Goal: Task Accomplishment & Management: Complete application form

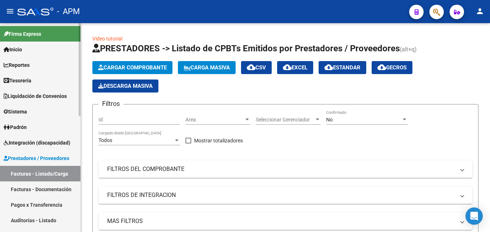
scroll to position [72, 0]
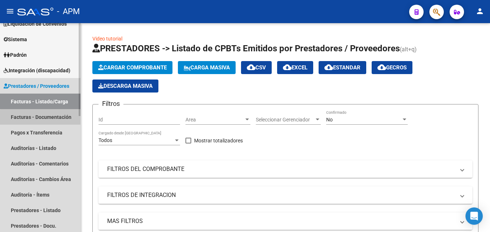
click at [41, 119] on link "Facturas - Documentación" at bounding box center [40, 117] width 80 height 16
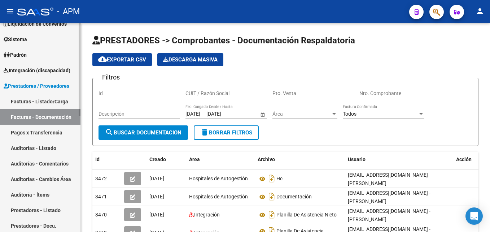
click at [49, 99] on link "Facturas - Listado/Carga" at bounding box center [40, 101] width 80 height 16
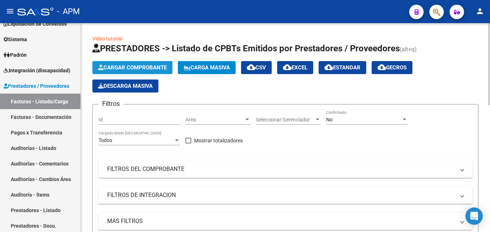
click at [147, 68] on span "Cargar Comprobante" at bounding box center [132, 67] width 69 height 6
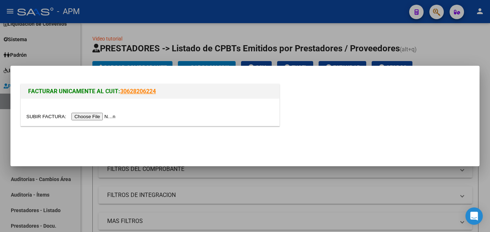
click at [97, 116] on input "file" at bounding box center [71, 117] width 91 height 8
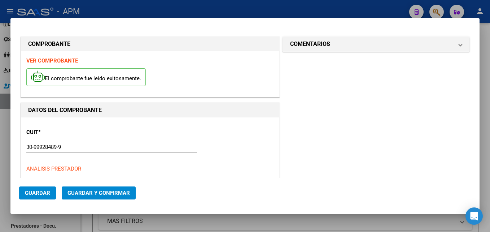
click at [56, 59] on strong "VER COMPROBANTE" at bounding box center [52, 60] width 52 height 6
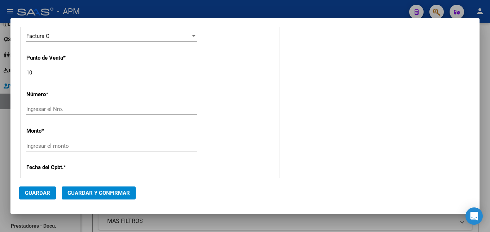
scroll to position [180, 0]
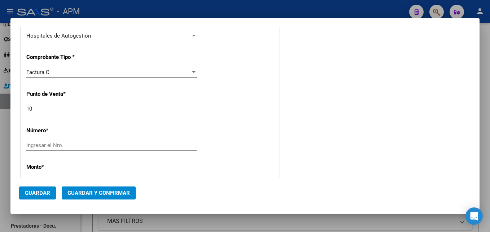
click at [78, 139] on div "CUIT * 30-99928489-9 Ingresar CUIT ANALISIS PRESTADOR MUNICIPALIDAD DE TIGRE AR…" at bounding box center [150, 193] width 258 height 512
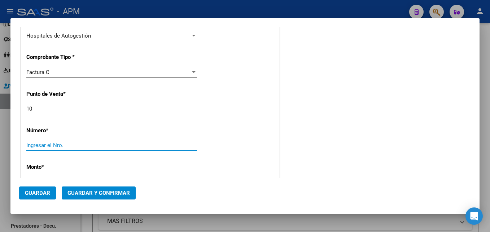
click at [79, 146] on input "Ingresar el Nro." at bounding box center [111, 145] width 171 height 6
type input "00000425"
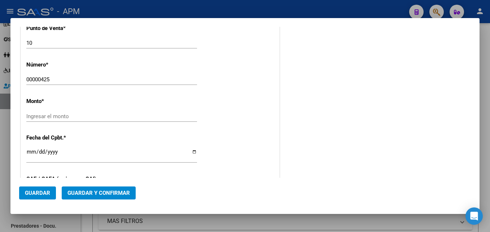
scroll to position [257, 0]
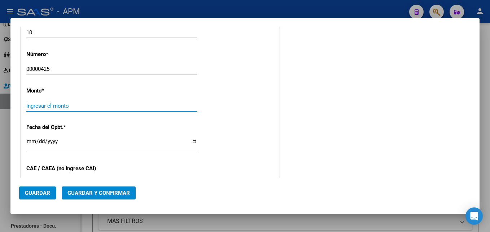
click at [193, 105] on input "Ingresar el monto" at bounding box center [111, 105] width 171 height 6
type input "$ 25.053,00"
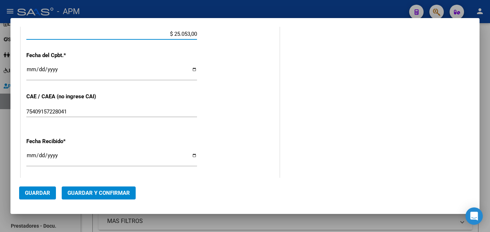
scroll to position [329, 0]
click at [28, 69] on input "Ingresar la fecha" at bounding box center [111, 72] width 171 height 12
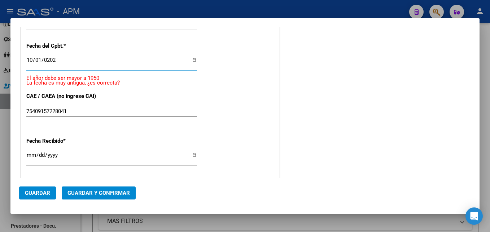
type input "[DATE]"
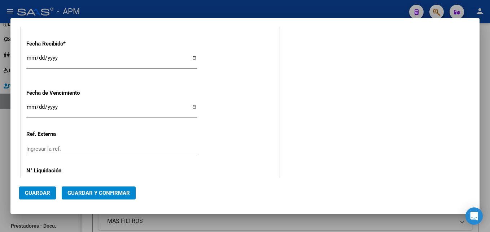
scroll to position [453, 0]
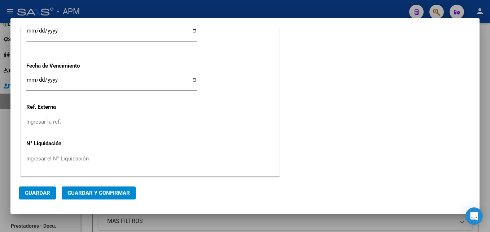
click at [117, 189] on span "Guardar y Confirmar" at bounding box center [98, 192] width 62 height 6
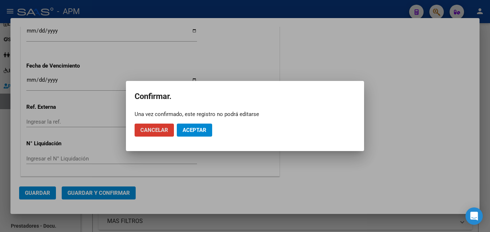
click at [198, 128] on span "Aceptar" at bounding box center [195, 130] width 24 height 6
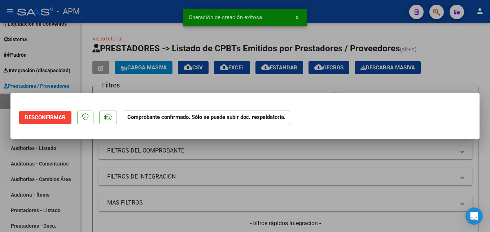
scroll to position [0, 0]
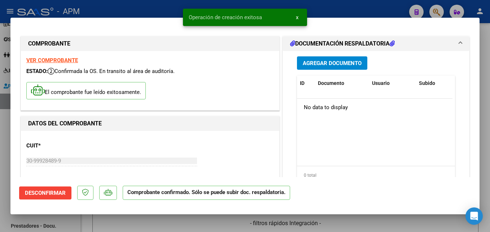
click at [337, 223] on div at bounding box center [245, 116] width 490 height 232
type input "$ 0,00"
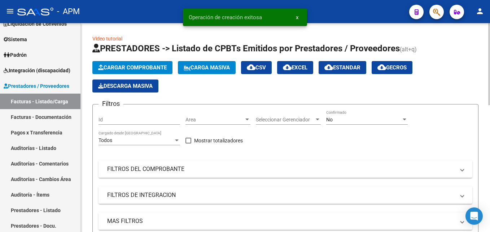
click at [151, 69] on span "Cargar Comprobante" at bounding box center [132, 67] width 69 height 6
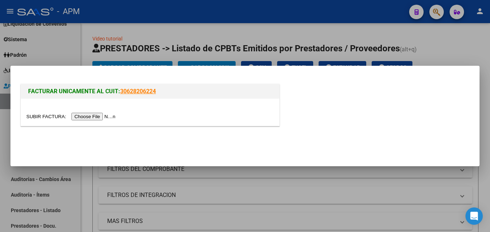
click at [94, 119] on input "file" at bounding box center [71, 117] width 91 height 8
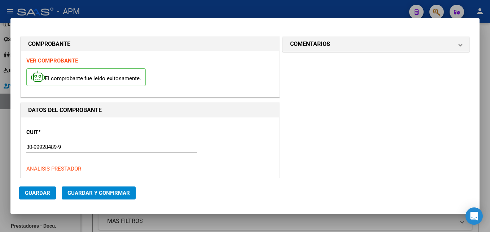
click at [73, 64] on div "VER COMPROBANTE El comprobante fue leído exitosamente." at bounding box center [150, 73] width 258 height 45
click at [73, 61] on strong "VER COMPROBANTE" at bounding box center [52, 60] width 52 height 6
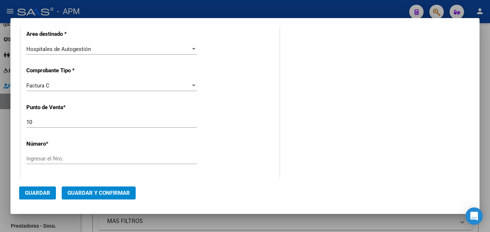
scroll to position [180, 0]
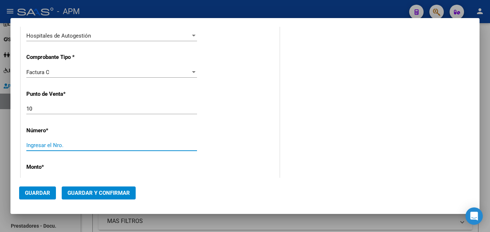
click at [70, 146] on input "Ingresar el Nro." at bounding box center [111, 145] width 171 height 6
type input "00000426"
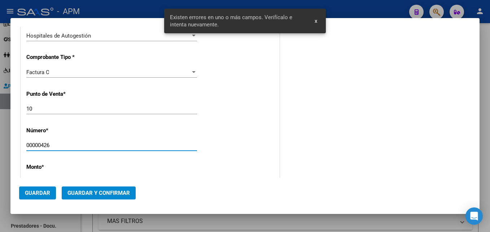
scroll to position [257, 0]
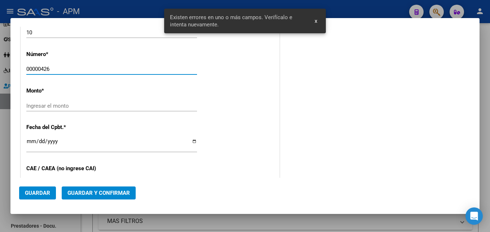
click at [177, 108] on input "Ingresar el monto" at bounding box center [111, 105] width 171 height 6
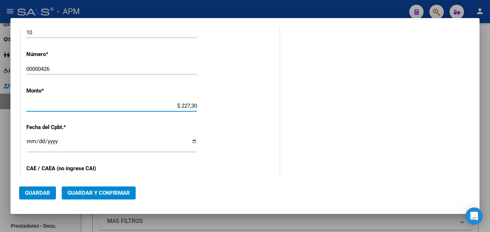
type input "$ 2.273,00"
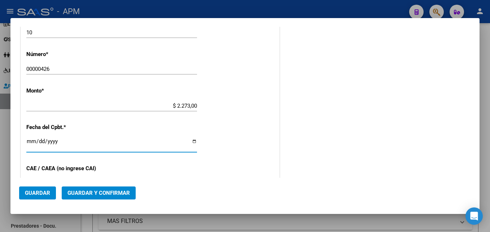
click at [32, 141] on input "Ingresar la fecha" at bounding box center [111, 144] width 171 height 12
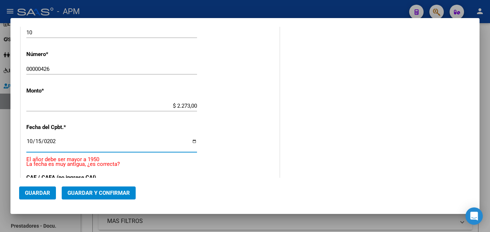
type input "[DATE]"
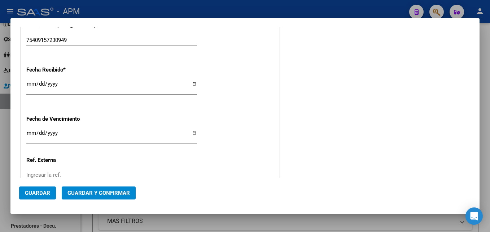
scroll to position [437, 0]
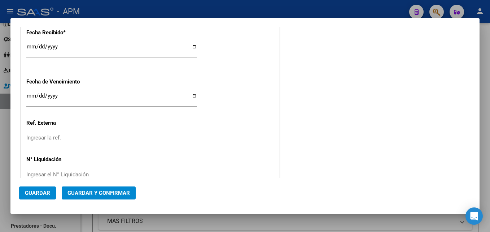
click at [126, 192] on span "Guardar y Confirmar" at bounding box center [98, 192] width 62 height 6
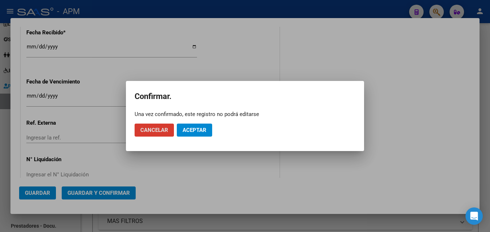
click at [194, 131] on span "Aceptar" at bounding box center [195, 130] width 24 height 6
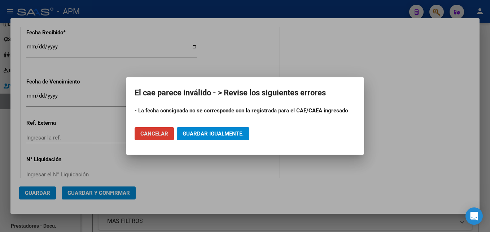
click at [160, 130] on button "Cancelar" at bounding box center [154, 133] width 39 height 13
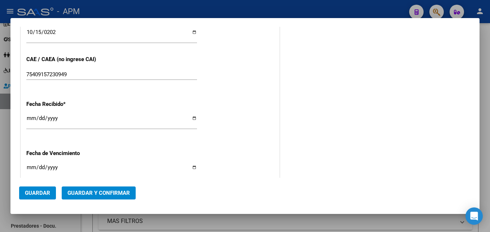
scroll to position [329, 0]
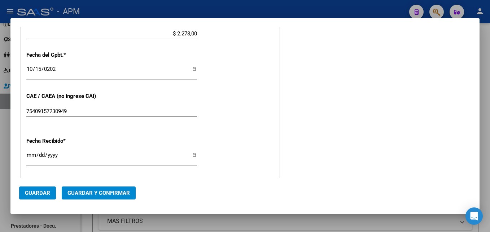
click at [34, 67] on input "[DATE]" at bounding box center [111, 72] width 171 height 12
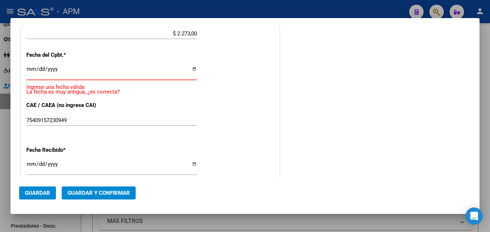
type input "[DATE]"
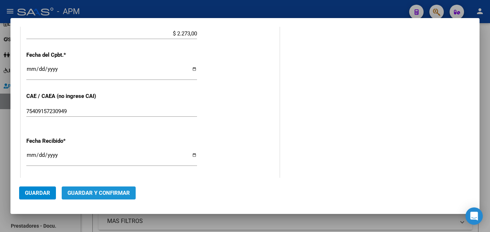
click at [121, 194] on span "Guardar y Confirmar" at bounding box center [98, 192] width 62 height 6
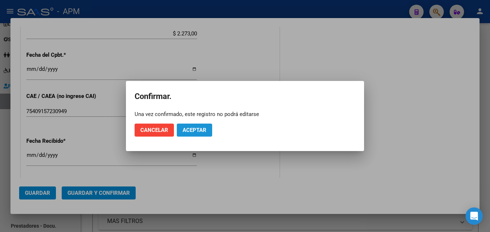
click at [200, 133] on button "Aceptar" at bounding box center [194, 129] width 35 height 13
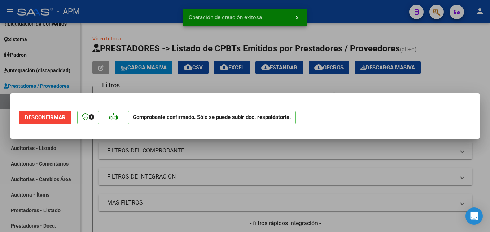
scroll to position [0, 0]
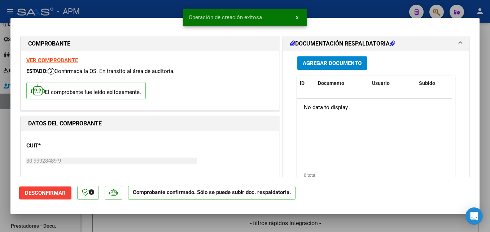
click at [226, 223] on div at bounding box center [245, 116] width 490 height 232
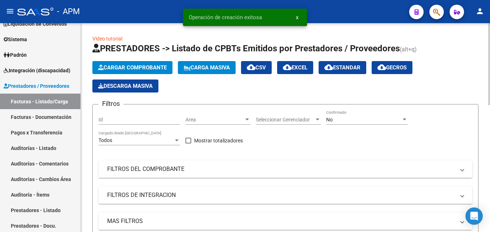
click at [144, 64] on button "Cargar Comprobante" at bounding box center [132, 67] width 80 height 13
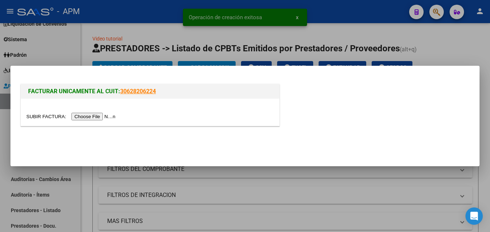
click at [91, 114] on input "file" at bounding box center [71, 117] width 91 height 8
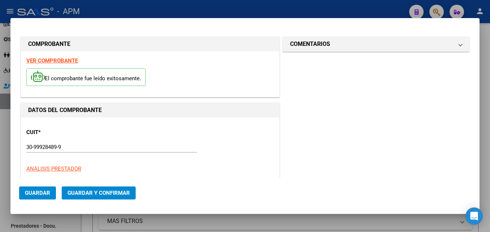
click at [59, 60] on strong "VER COMPROBANTE" at bounding box center [52, 60] width 52 height 6
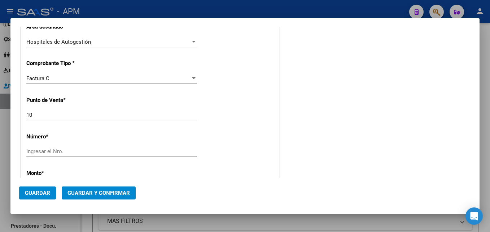
scroll to position [180, 0]
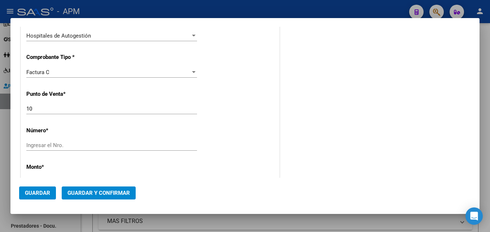
click at [61, 145] on input "Ingresar el Nro." at bounding box center [111, 145] width 171 height 6
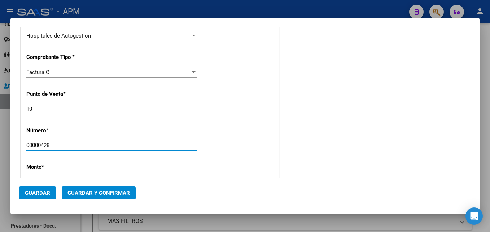
scroll to position [217, 0]
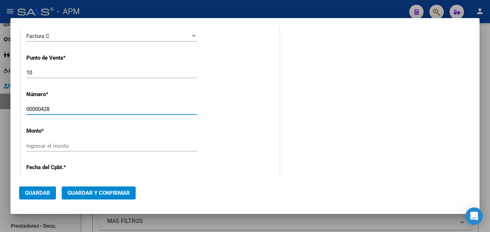
type input "00000428"
click at [191, 147] on input "Ingresar el monto" at bounding box center [111, 146] width 171 height 6
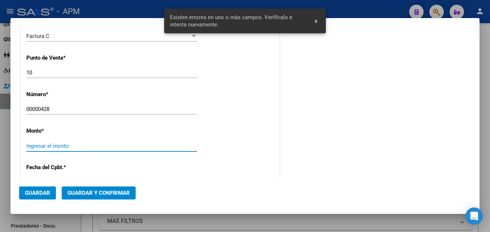
scroll to position [257, 0]
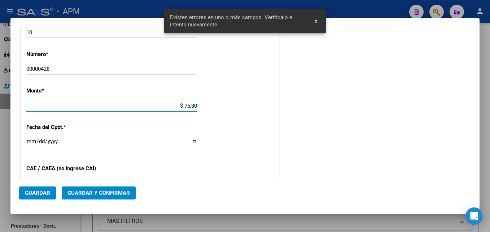
type input "$ 753,00"
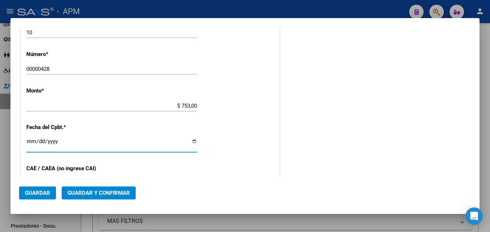
click at [35, 142] on input "Ingresar la fecha" at bounding box center [111, 144] width 171 height 12
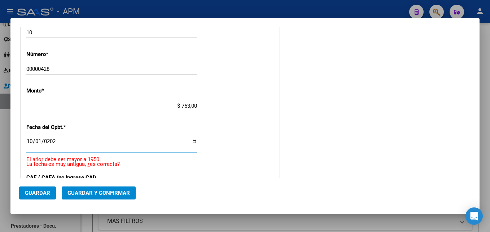
type input "[DATE]"
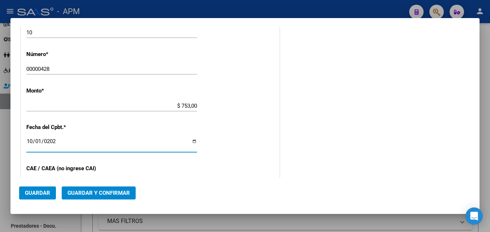
scroll to position [293, 0]
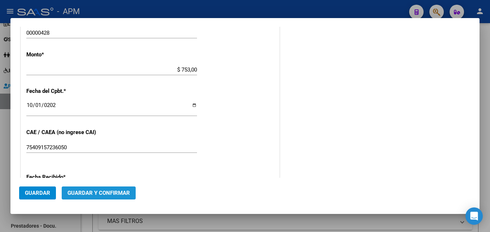
click at [108, 191] on span "Guardar y Confirmar" at bounding box center [98, 192] width 62 height 6
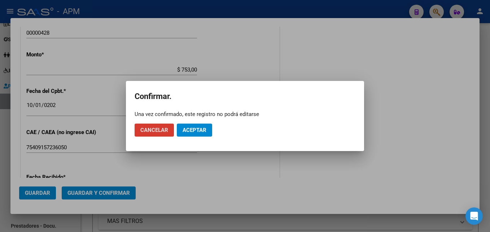
click at [187, 128] on span "Aceptar" at bounding box center [195, 130] width 24 height 6
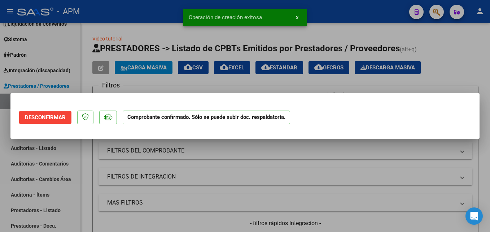
scroll to position [0, 0]
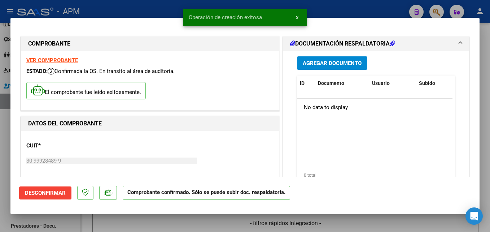
click at [219, 220] on div at bounding box center [245, 116] width 490 height 232
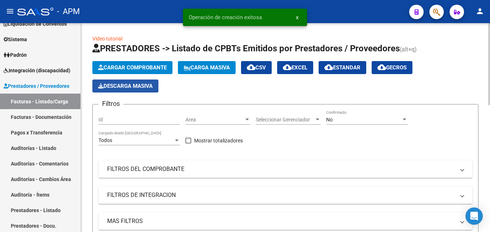
click at [137, 88] on span "Descarga Masiva" at bounding box center [125, 86] width 54 height 6
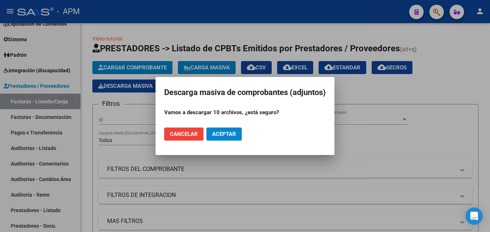
click at [182, 134] on span "Cancelar" at bounding box center [184, 134] width 28 height 6
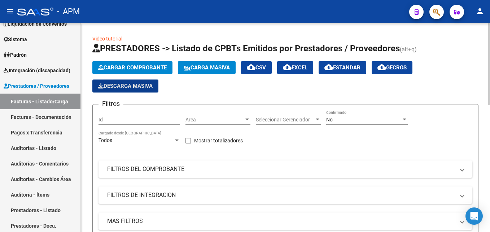
click at [148, 66] on span "Cargar Comprobante" at bounding box center [132, 67] width 69 height 6
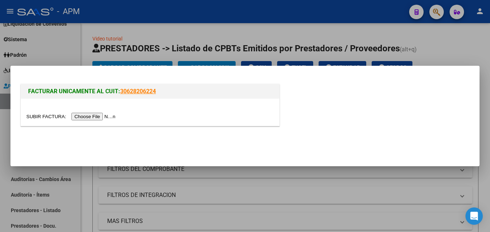
click at [100, 117] on input "file" at bounding box center [71, 117] width 91 height 8
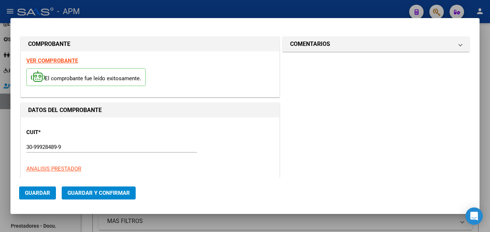
click at [60, 60] on strong "VER COMPROBANTE" at bounding box center [52, 60] width 52 height 6
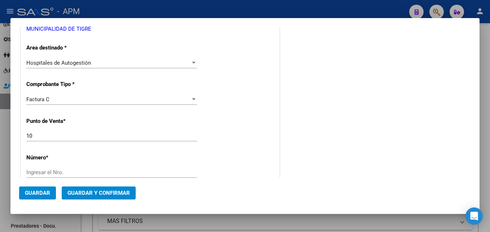
scroll to position [180, 0]
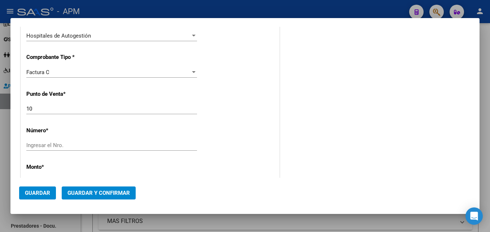
click at [87, 144] on input "Ingresar el Nro." at bounding box center [111, 145] width 171 height 6
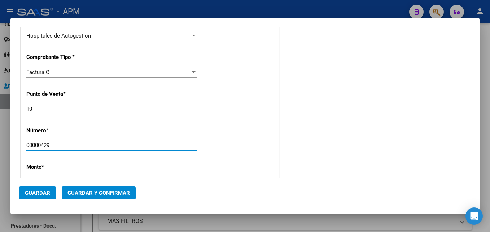
type input "00000429"
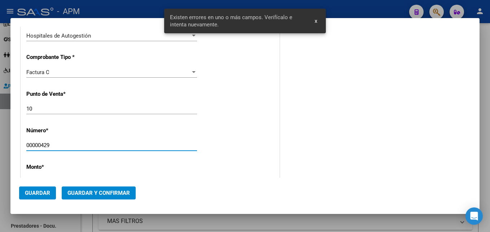
scroll to position [257, 0]
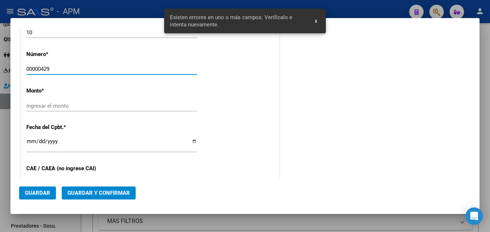
click at [111, 106] on input "Ingresar el monto" at bounding box center [111, 105] width 171 height 6
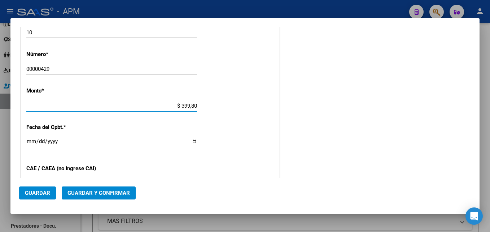
type input "$ 3.998,00"
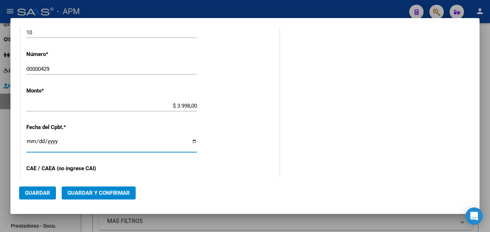
click at [30, 142] on input "Ingresar la fecha" at bounding box center [111, 144] width 171 height 12
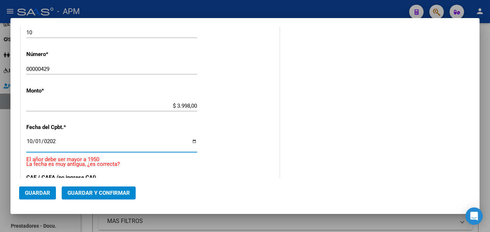
type input "[DATE]"
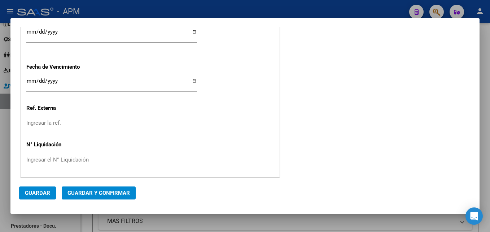
scroll to position [453, 0]
click at [124, 193] on span "Guardar y Confirmar" at bounding box center [98, 192] width 62 height 6
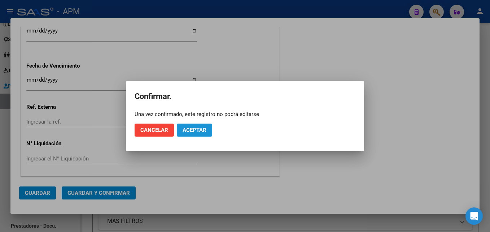
click at [192, 127] on span "Aceptar" at bounding box center [195, 130] width 24 height 6
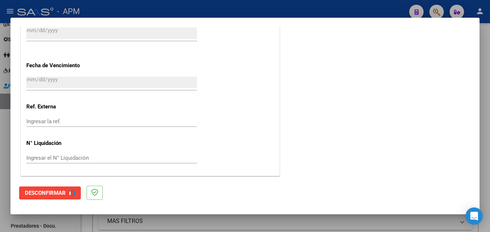
scroll to position [0, 0]
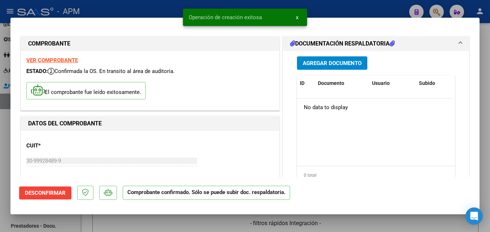
click at [210, 224] on div at bounding box center [245, 116] width 490 height 232
type input "$ 0,00"
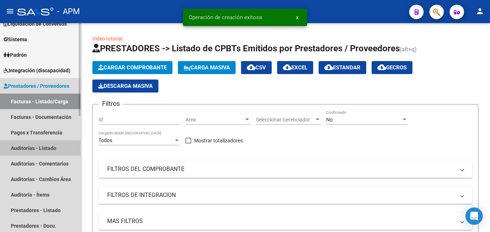
click at [24, 148] on link "Auditorías - Listado" at bounding box center [40, 148] width 80 height 16
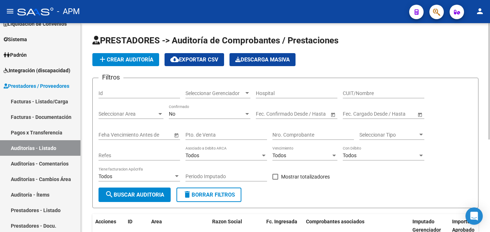
click at [131, 59] on span "add Crear Auditoría" at bounding box center [125, 59] width 55 height 6
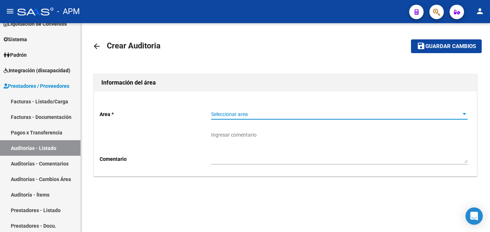
click at [459, 112] on span "Seleccionar area" at bounding box center [336, 114] width 250 height 6
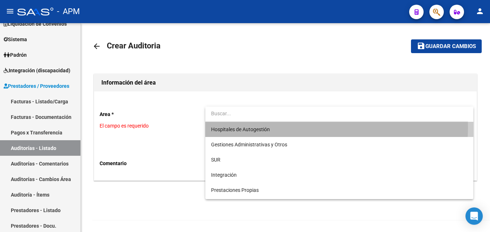
click at [312, 127] on span "Hospitales de Autogestión" at bounding box center [339, 129] width 257 height 15
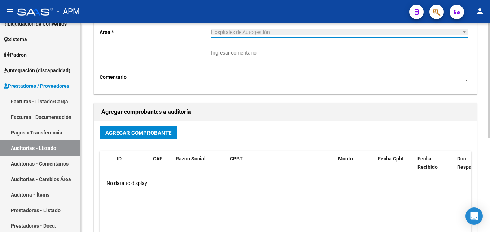
scroll to position [108, 0]
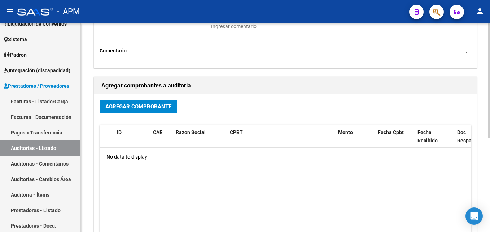
click at [155, 108] on span "Agregar Comprobante" at bounding box center [138, 106] width 66 height 6
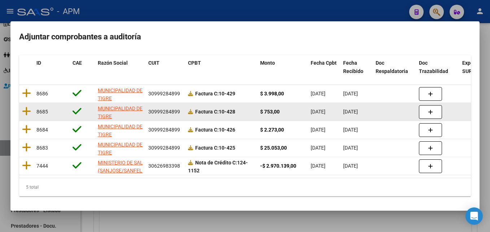
scroll to position [72, 0]
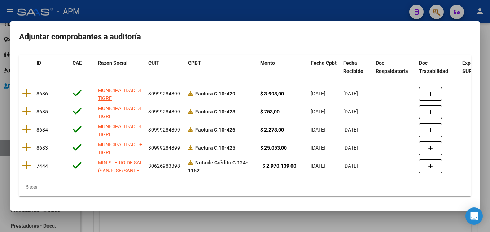
click at [293, 221] on div at bounding box center [245, 116] width 490 height 232
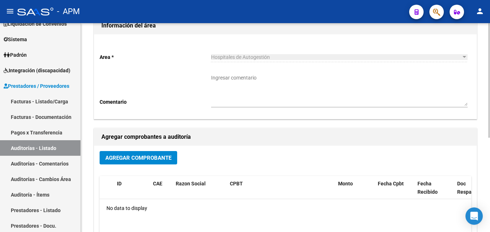
scroll to position [0, 0]
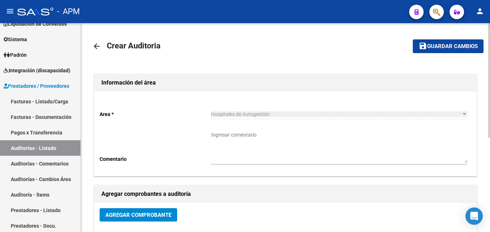
click at [454, 45] on span "Guardar cambios" at bounding box center [452, 46] width 51 height 6
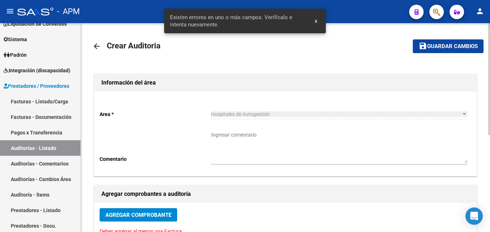
scroll to position [72, 0]
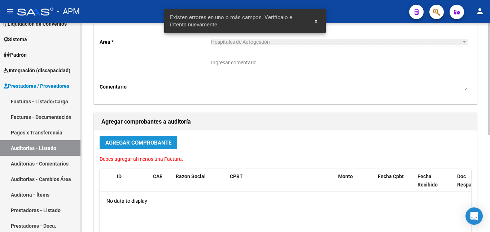
click at [160, 143] on span "Agregar Comprobante" at bounding box center [138, 142] width 66 height 6
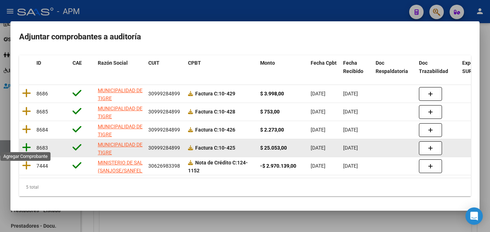
click at [26, 144] on icon at bounding box center [26, 147] width 9 height 10
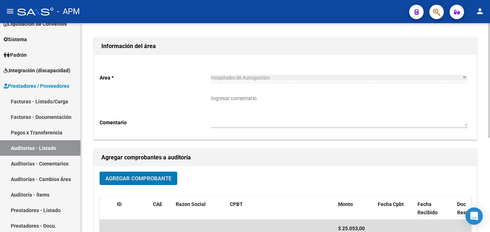
scroll to position [0, 0]
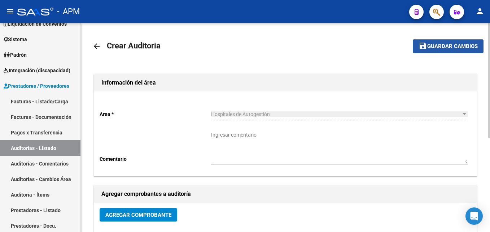
click at [458, 43] on span "save Guardar cambios" at bounding box center [448, 46] width 59 height 6
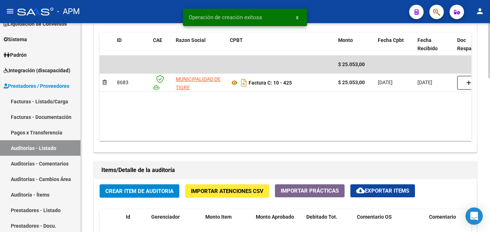
scroll to position [433, 0]
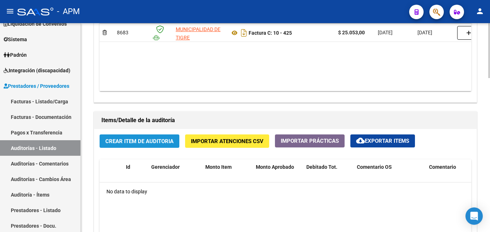
click at [147, 143] on span "Crear Item de Auditoria" at bounding box center [139, 141] width 68 height 6
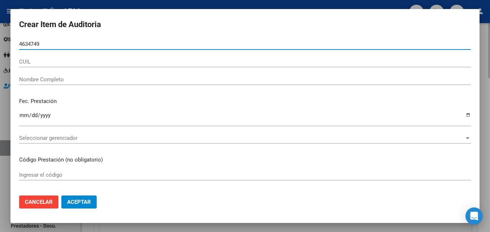
type input "46347490"
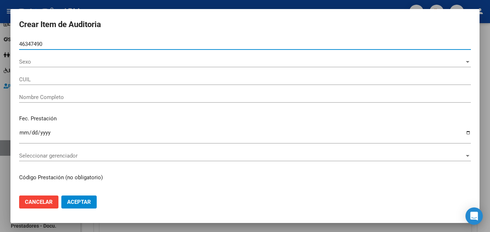
type input "27463474902"
type input "[PERSON_NAME] -"
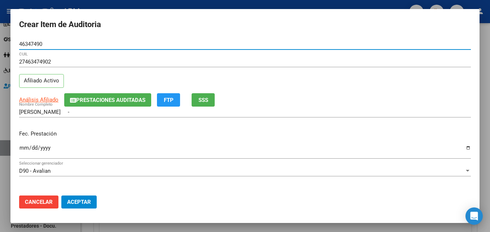
type input "46347490"
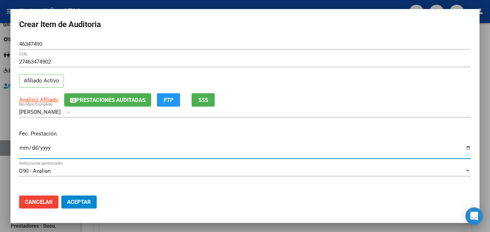
click at [26, 148] on input "Ingresar la fecha" at bounding box center [245, 151] width 452 height 12
type input "[DATE]"
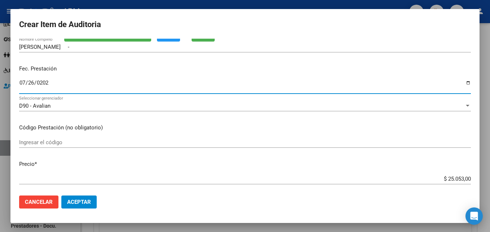
scroll to position [72, 0]
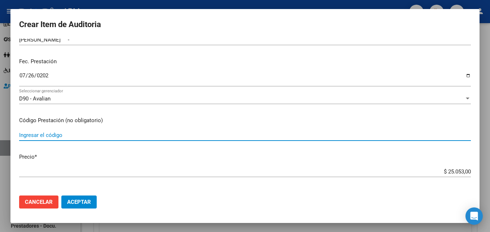
click at [71, 137] on input "Ingresar el código" at bounding box center [245, 135] width 452 height 6
type input "1.04"
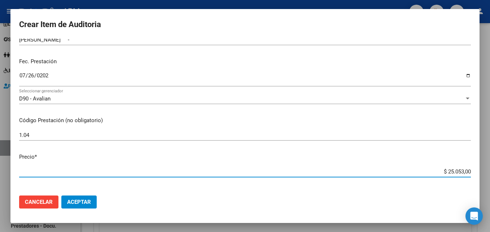
drag, startPoint x: 443, startPoint y: 171, endPoint x: 467, endPoint y: 172, distance: 23.8
click at [467, 172] on app-form-text-field "Precio * $ 25.053,00 Ingresar el precio" at bounding box center [248, 164] width 458 height 22
type input "$ 0,03"
type input "$ 0,39"
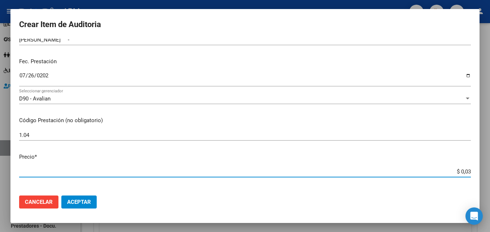
type input "$ 0,39"
type input "$ 3,99"
type input "$ 39,98"
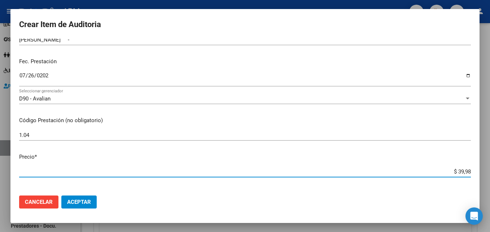
type input "$ 399,80"
type input "$ 3.998,00"
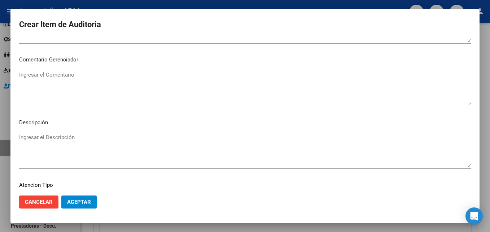
scroll to position [499, 0]
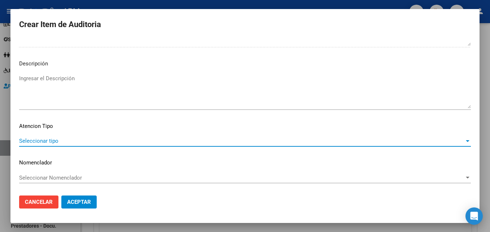
click at [426, 143] on span "Seleccionar tipo" at bounding box center [241, 140] width 445 height 6
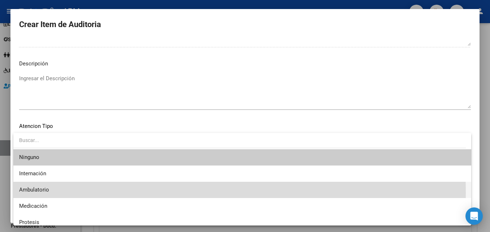
click at [67, 193] on span "Ambulatorio" at bounding box center [242, 190] width 446 height 16
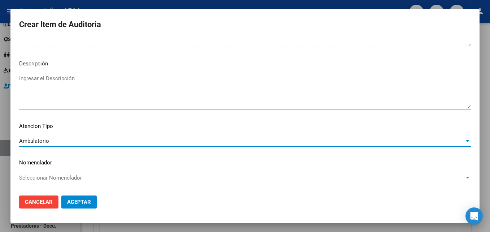
click at [83, 201] on span "Aceptar" at bounding box center [79, 201] width 24 height 6
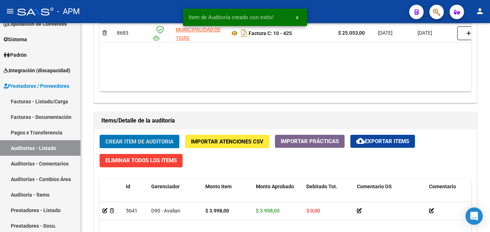
scroll to position [433, 0]
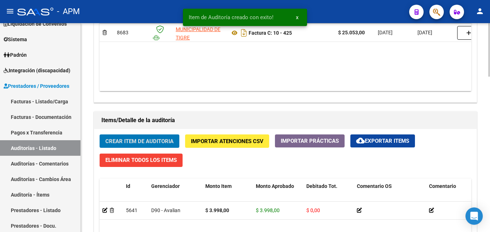
click at [161, 140] on span "Crear Item de Auditoria" at bounding box center [139, 141] width 68 height 6
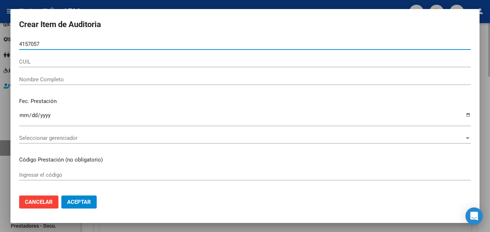
type input "41570575"
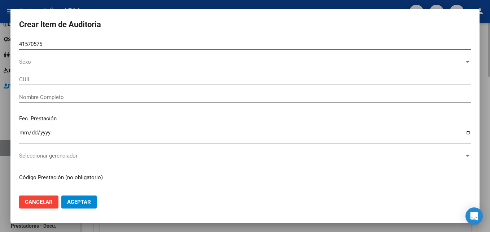
type input "27415705757"
type input "[PERSON_NAME] [PERSON_NAME]"
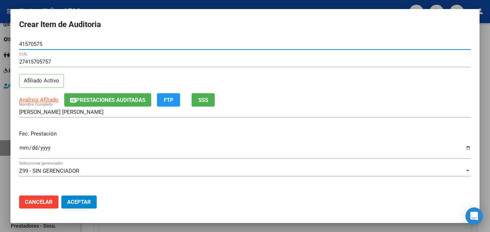
type input "41570575"
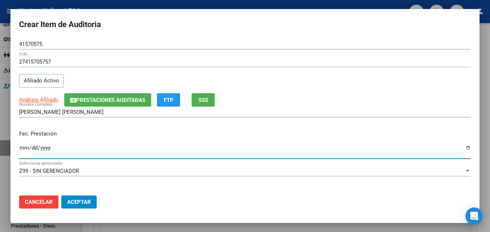
click at [23, 147] on input "Ingresar la fecha" at bounding box center [245, 151] width 452 height 12
type input "[DATE]"
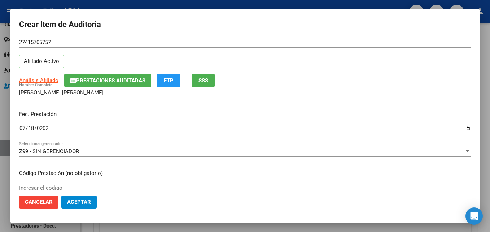
scroll to position [36, 0]
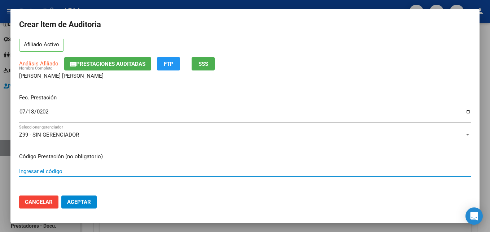
click at [51, 170] on input "Ingresar el código" at bounding box center [245, 171] width 452 height 6
type input "1.04-1.01"
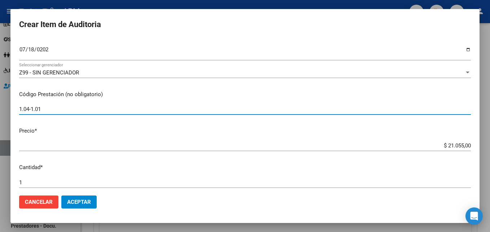
scroll to position [108, 0]
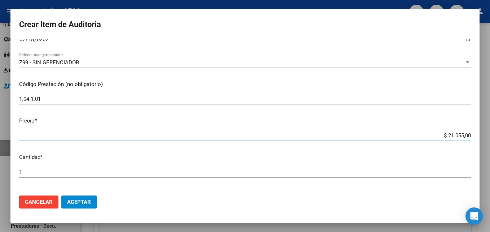
drag, startPoint x: 442, startPoint y: 135, endPoint x: 472, endPoint y: 136, distance: 29.3
click at [472, 136] on mat-dialog-content "41570575 Nro Documento 27415705757 CUIL Afiliado Activo Análisis Afiliado Prest…" at bounding box center [244, 114] width 469 height 150
type input "$ 0,05"
type input "$ 0,52"
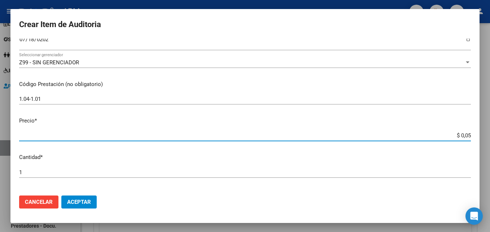
type input "$ 0,52"
type input "$ 5,26"
type input "$ 52,65"
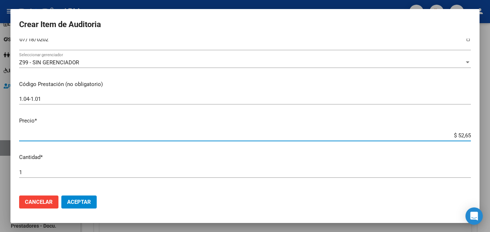
type input "$ 526,50"
type input "$ 5.265,00"
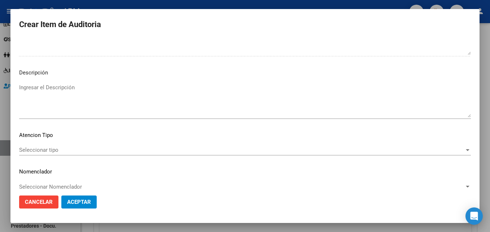
scroll to position [499, 0]
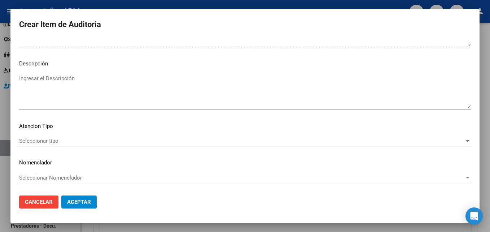
click at [464, 143] on div at bounding box center [467, 141] width 6 height 6
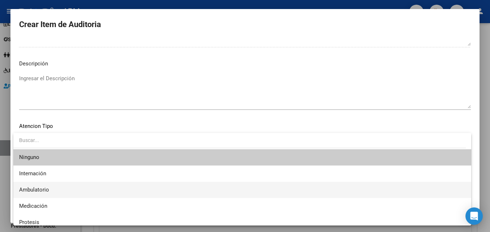
click at [140, 186] on span "Ambulatorio" at bounding box center [242, 190] width 446 height 16
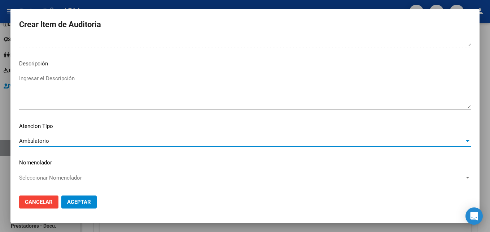
click at [94, 202] on button "Aceptar" at bounding box center [78, 201] width 35 height 13
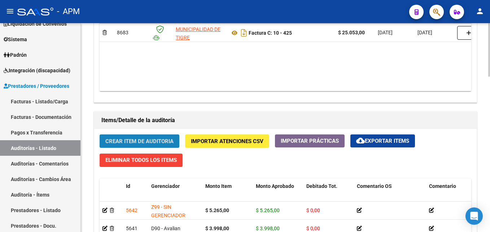
click at [156, 137] on button "Crear Item de Auditoria" at bounding box center [140, 140] width 80 height 13
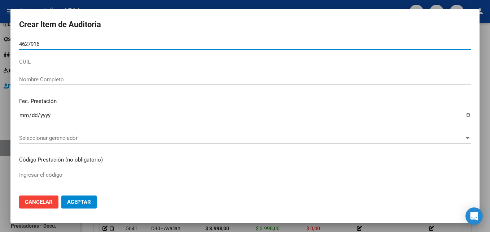
type input "46279161"
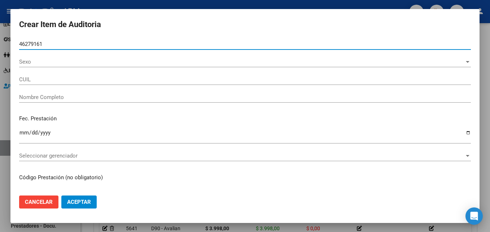
type input "27462791610"
type input "[PERSON_NAME]"
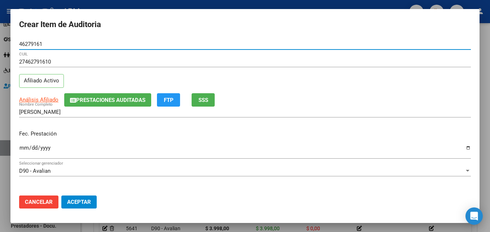
type input "46279161"
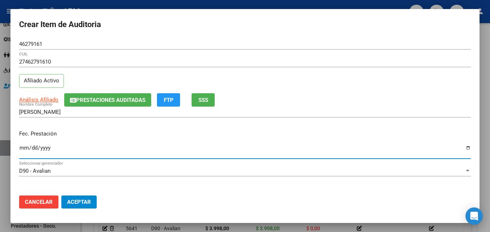
click at [24, 148] on input "Ingresar la fecha" at bounding box center [245, 151] width 452 height 12
type input "[DATE]"
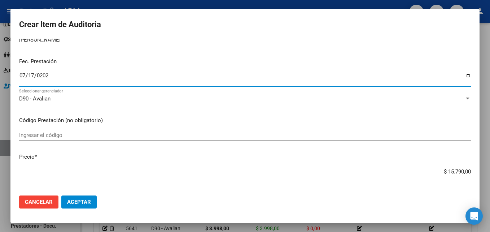
click at [60, 137] on input "Ingresar el código" at bounding box center [245, 135] width 452 height 6
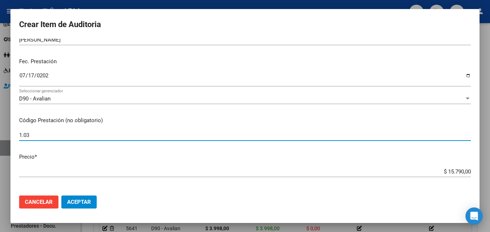
type input "1.03"
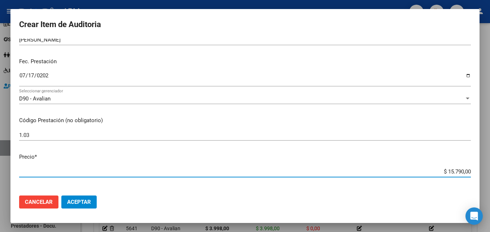
drag, startPoint x: 442, startPoint y: 172, endPoint x: 462, endPoint y: 170, distance: 19.5
click at [462, 170] on input "$ 15.790,00" at bounding box center [245, 171] width 452 height 6
type input "$ 0,30"
type input "$ 3,90"
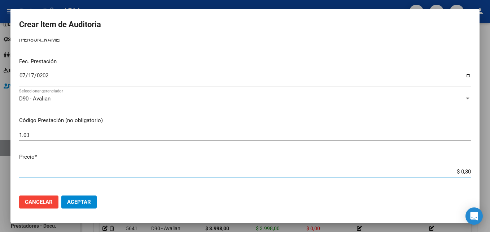
type input "$ 3,90"
type input "$ 39,90"
type input "$ 399,80"
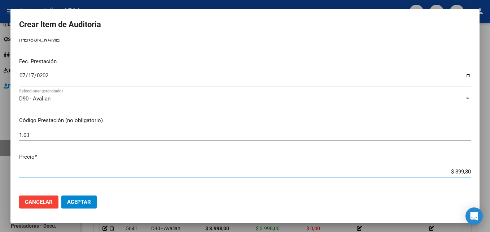
type input "$ 3.998,00"
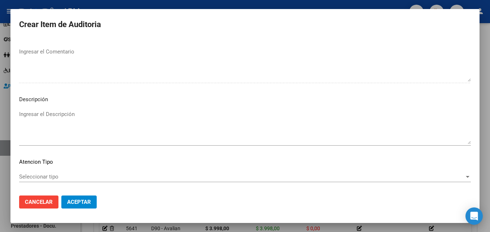
scroll to position [499, 0]
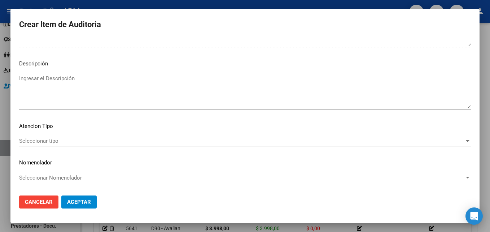
click at [430, 144] on span "Seleccionar tipo" at bounding box center [241, 140] width 445 height 6
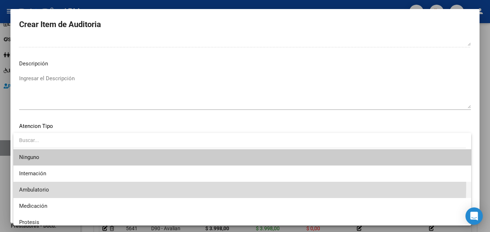
click at [104, 185] on span "Ambulatorio" at bounding box center [242, 190] width 446 height 16
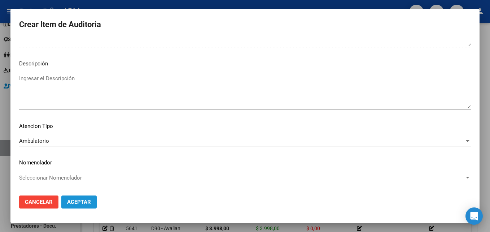
click at [89, 201] on span "Aceptar" at bounding box center [79, 201] width 24 height 6
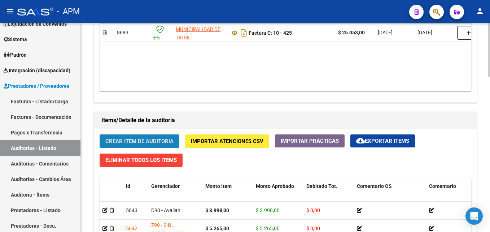
click at [151, 143] on span "Crear Item de Auditoria" at bounding box center [139, 141] width 68 height 6
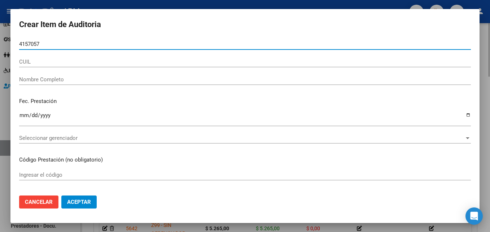
type input "41570575"
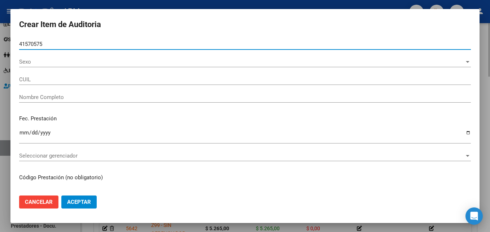
type input "27415705757"
type input "[PERSON_NAME] [PERSON_NAME]"
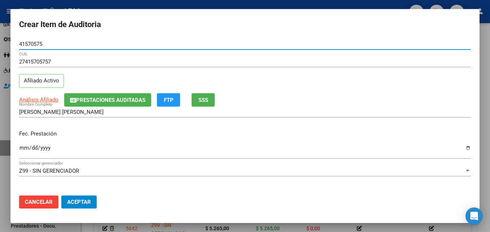
type input "41570575"
click at [23, 150] on input "Ingresar la fecha" at bounding box center [245, 151] width 452 height 12
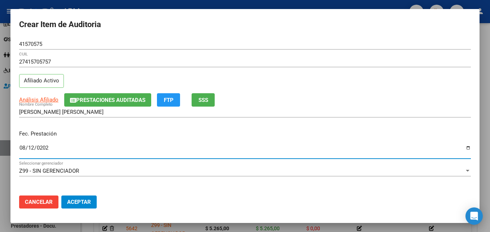
type input "[DATE]"
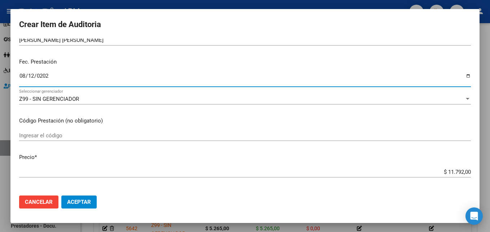
scroll to position [72, 0]
click at [42, 132] on input "Ingresar el código" at bounding box center [245, 135] width 452 height 6
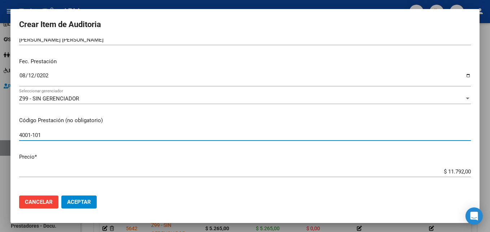
type input "4001-101"
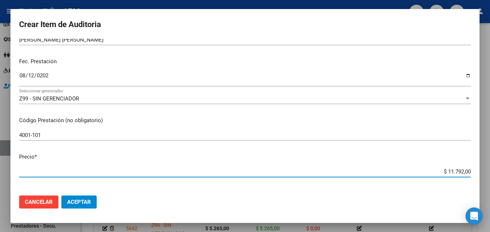
drag, startPoint x: 442, startPoint y: 173, endPoint x: 481, endPoint y: 167, distance: 39.3
click at [478, 169] on mat-dialog-content "41570575 Nro Documento 27415705757 CUIL Afiliado Activo Análisis Afiliado Prest…" at bounding box center [244, 114] width 469 height 150
type input "$ 0,01"
type input "$ 0,14"
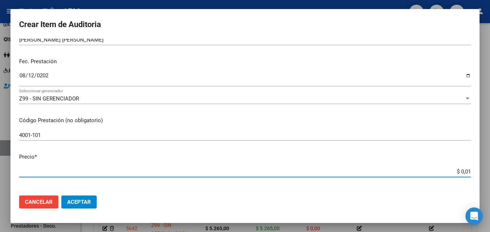
type input "$ 0,14"
type input "$ 1,45"
type input "$ 14,58"
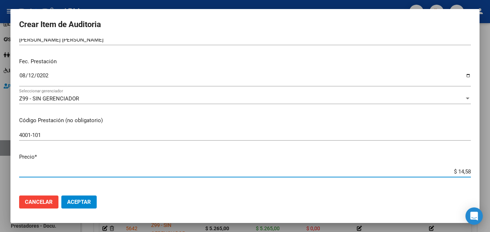
type input "$ 145,80"
type input "$ 1.458,00"
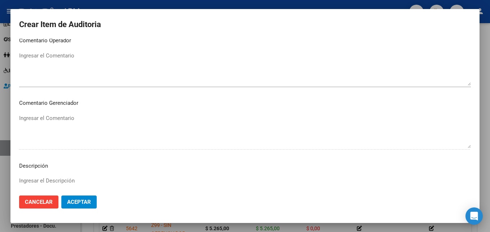
scroll to position [499, 0]
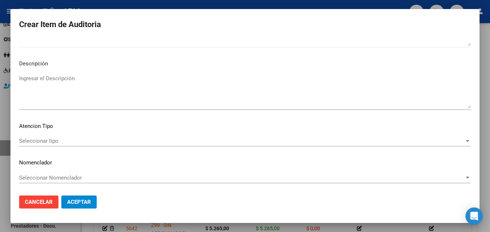
click at [397, 146] on div "Seleccionar tipo Seleccionar tipo" at bounding box center [245, 140] width 452 height 11
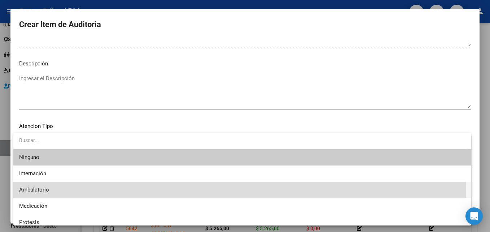
click at [146, 193] on span "Ambulatorio" at bounding box center [242, 190] width 446 height 16
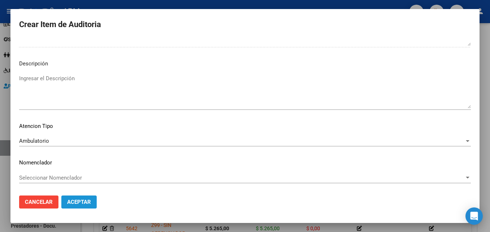
click at [92, 202] on button "Aceptar" at bounding box center [78, 201] width 35 height 13
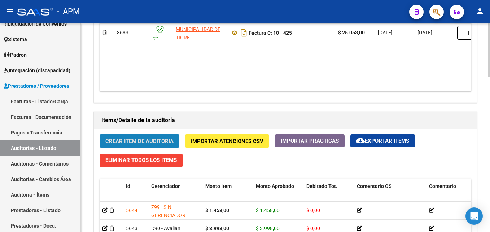
click at [141, 135] on button "Crear Item de Auditoria" at bounding box center [140, 140] width 80 height 13
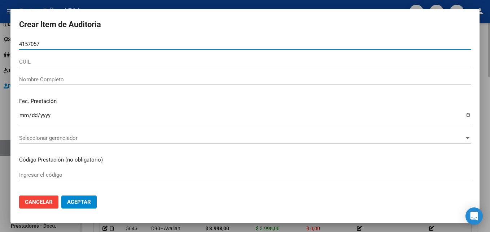
type input "41570575"
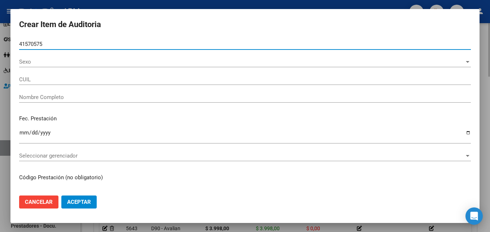
type input "27415705757"
type input "[PERSON_NAME] [PERSON_NAME]"
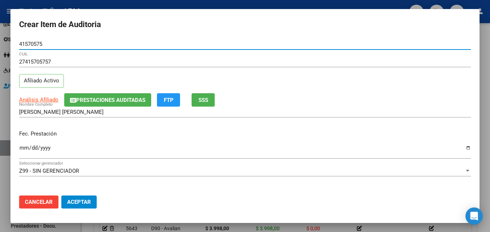
type input "41570575"
click at [21, 147] on input "Ingresar la fecha" at bounding box center [245, 151] width 452 height 12
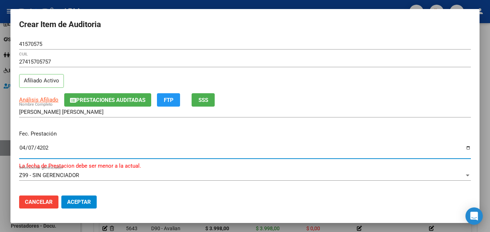
type input "[DATE]"
click at [21, 147] on input "[DATE]" at bounding box center [245, 151] width 452 height 12
type input "[DATE]"
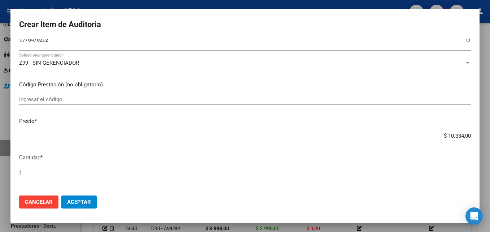
scroll to position [108, 0]
click at [40, 98] on input "Ingresar el código" at bounding box center [245, 99] width 452 height 6
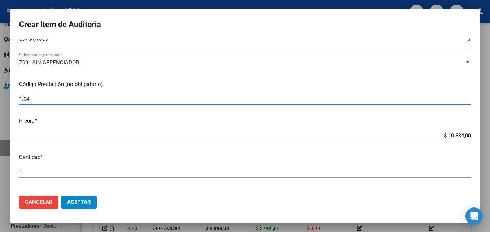
type input "1.04"
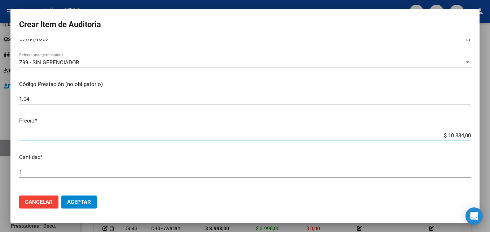
drag, startPoint x: 442, startPoint y: 134, endPoint x: 475, endPoint y: 132, distance: 33.6
click at [475, 132] on mat-dialog-content "41570575 Nro Documento 27415705757 CUIL Afiliado Activo Análisis Afiliado Prest…" at bounding box center [244, 114] width 469 height 150
type input "$ 0,03"
type input "$ 0,39"
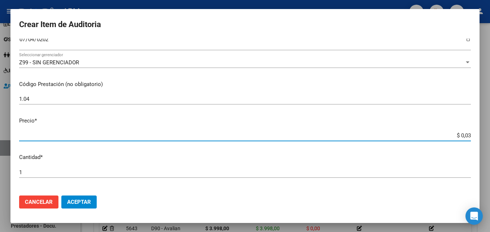
type input "$ 0,39"
type input "$ 3,99"
type input "$ 39,98"
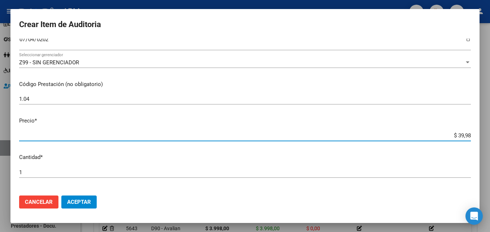
type input "$ 399,80"
type input "$ 3.998,00"
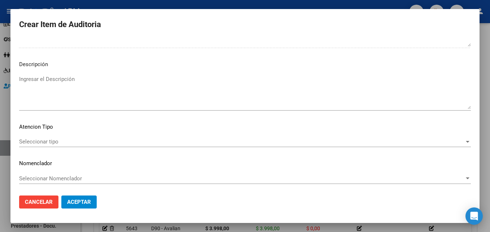
scroll to position [499, 0]
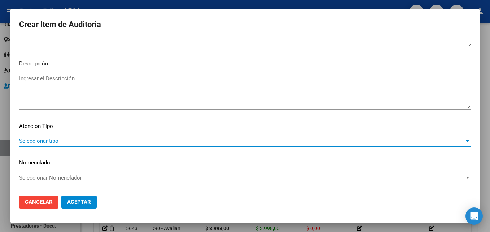
click at [418, 144] on span "Seleccionar tipo" at bounding box center [241, 140] width 445 height 6
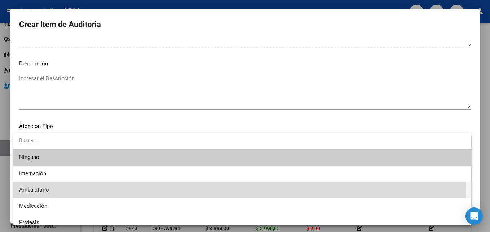
click at [137, 185] on span "Ambulatorio" at bounding box center [242, 190] width 446 height 16
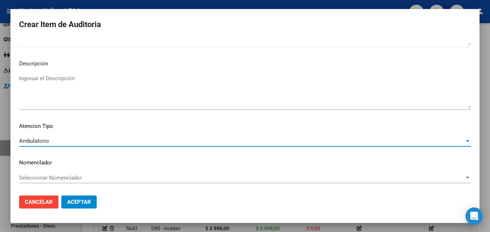
click at [88, 203] on span "Aceptar" at bounding box center [79, 201] width 24 height 6
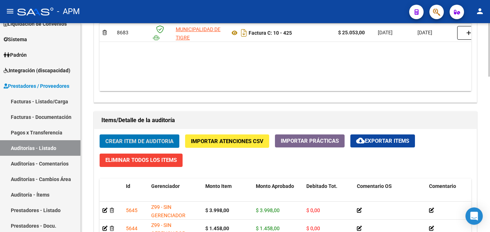
click at [140, 144] on span "Crear Item de Auditoria" at bounding box center [139, 141] width 68 height 6
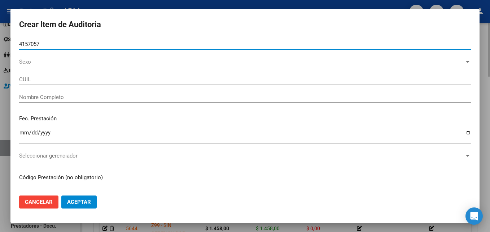
type input "41570575"
type input "27415705757"
type input "[PERSON_NAME] [PERSON_NAME]"
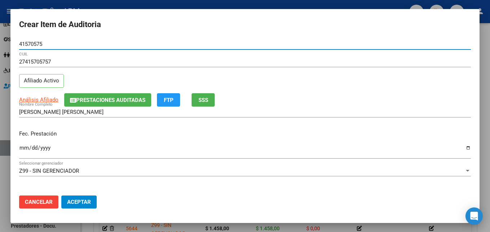
type input "41570575"
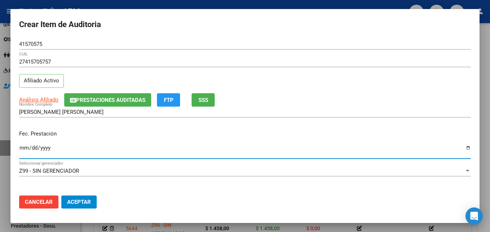
click at [26, 147] on input "Ingresar la fecha" at bounding box center [245, 151] width 452 height 12
type input "[DATE]"
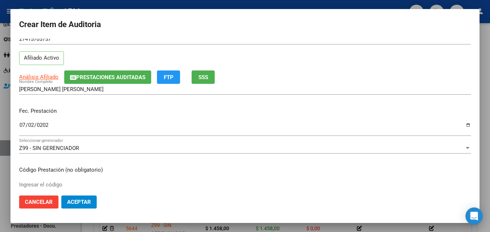
scroll to position [36, 0]
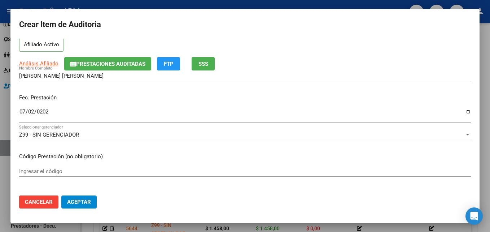
click at [29, 171] on input "Ingresar el código" at bounding box center [245, 171] width 452 height 6
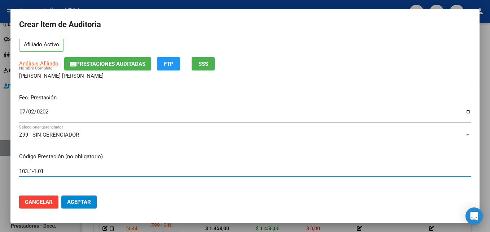
type input "103.1-1.01"
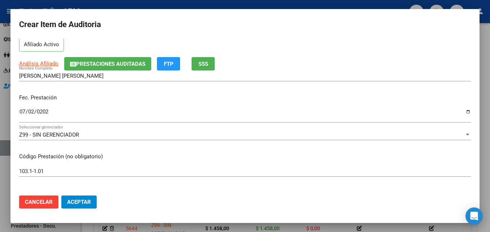
scroll to position [108, 0]
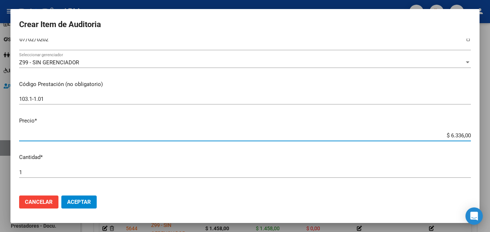
drag, startPoint x: 443, startPoint y: 136, endPoint x: 473, endPoint y: 134, distance: 29.3
click at [473, 134] on mat-dialog-content "41570575 Nro Documento 27415705757 CUIL Afiliado Activo Análisis Afiliado Prest…" at bounding box center [244, 114] width 469 height 150
type input "$ 0,02"
type input "$ 0,29"
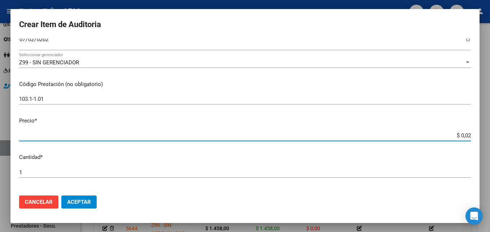
type input "$ 0,29"
type input "$ 2,95"
type input "$ 29,57"
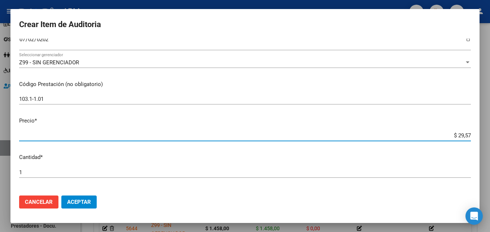
type input "$ 295,70"
type input "$ 2.957,00"
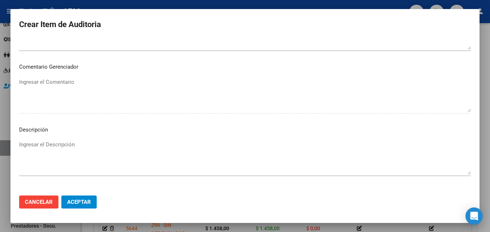
scroll to position [499, 0]
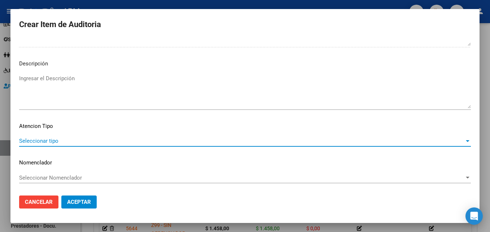
click at [451, 141] on span "Seleccionar tipo" at bounding box center [241, 140] width 445 height 6
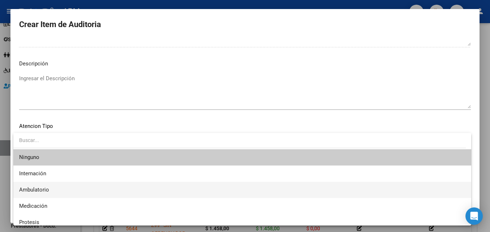
click at [117, 189] on span "Ambulatorio" at bounding box center [242, 190] width 446 height 16
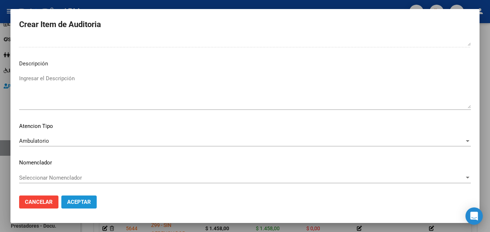
click at [81, 200] on span "Aceptar" at bounding box center [79, 201] width 24 height 6
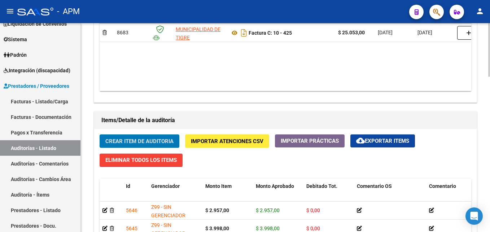
click at [132, 141] on span "Crear Item de Auditoria" at bounding box center [139, 141] width 68 height 6
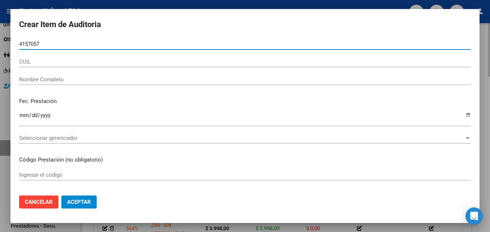
type input "41570575"
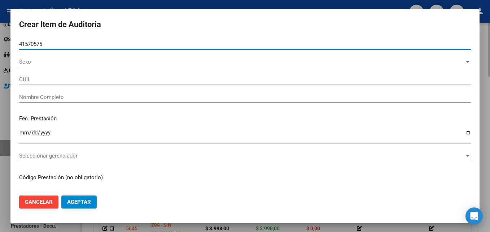
type input "27415705757"
type input "[PERSON_NAME] [PERSON_NAME]"
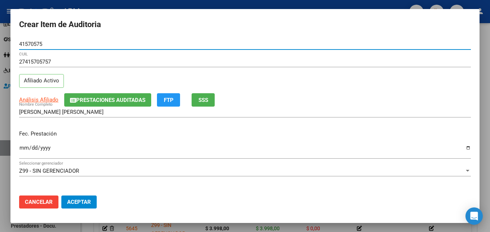
type input "41570575"
click at [22, 148] on input "Ingresar la fecha" at bounding box center [245, 151] width 452 height 12
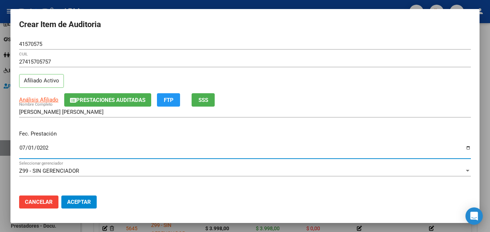
type input "[DATE]"
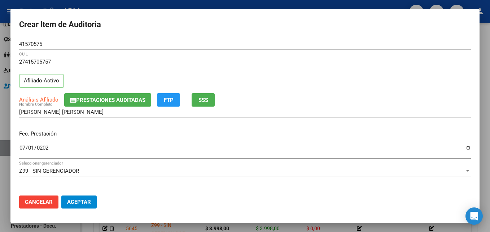
scroll to position [36, 0]
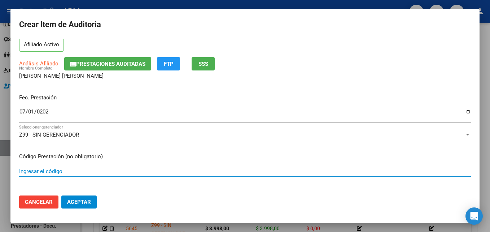
click at [29, 174] on input "Ingresar el código" at bounding box center [245, 171] width 452 height 6
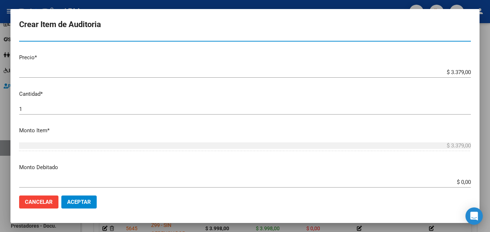
scroll to position [180, 0]
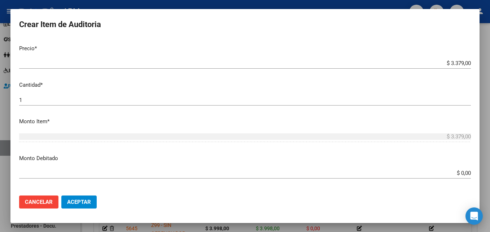
type input "1.01"
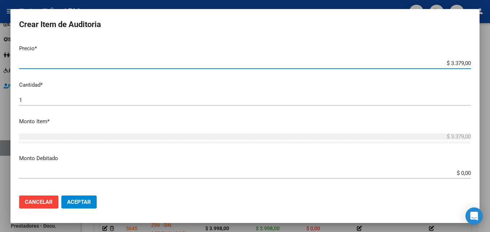
drag, startPoint x: 447, startPoint y: 64, endPoint x: 471, endPoint y: 62, distance: 23.5
click at [471, 62] on app-form-text-field "Precio * $ 3.379,00 Ingresar el precio" at bounding box center [248, 55] width 458 height 22
type input "$ 0,01"
type input "$ 0,12"
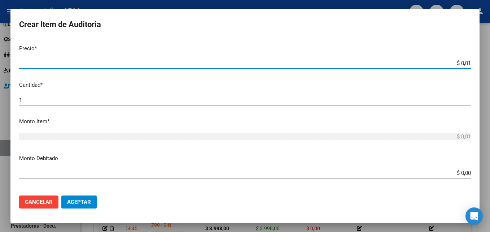
type input "$ 0,12"
type input "$ 1,26"
type input "$ 12,67"
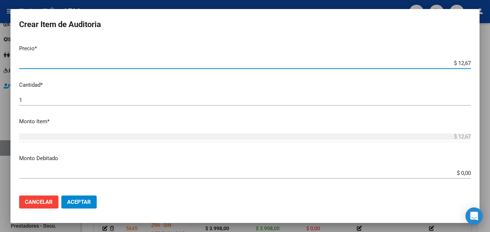
type input "$ 126,70"
type input "$ 1.267,00"
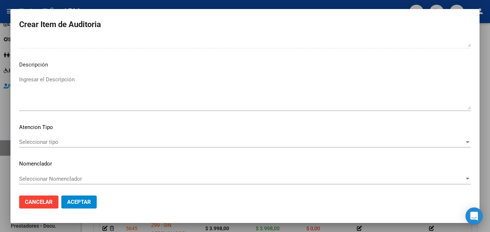
scroll to position [499, 0]
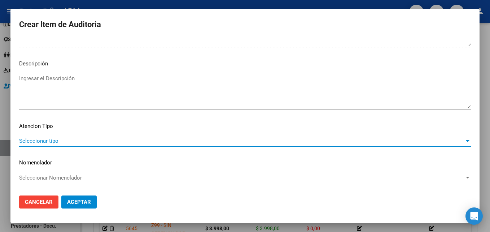
click at [458, 141] on span "Seleccionar tipo" at bounding box center [241, 140] width 445 height 6
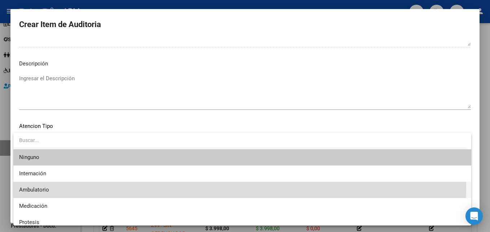
click at [150, 187] on span "Ambulatorio" at bounding box center [242, 190] width 446 height 16
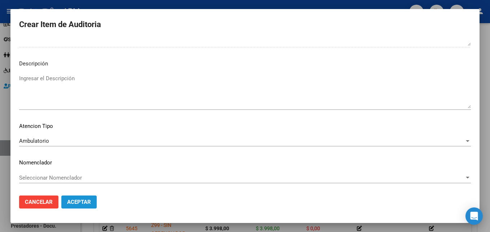
click at [89, 202] on span "Aceptar" at bounding box center [79, 201] width 24 height 6
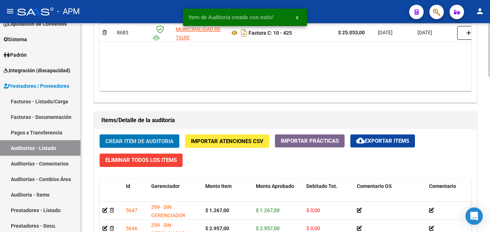
click at [118, 141] on span "Crear Item de Auditoria" at bounding box center [139, 141] width 68 height 6
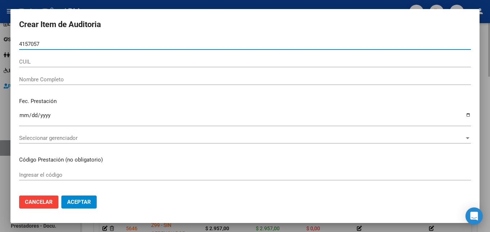
type input "41570575"
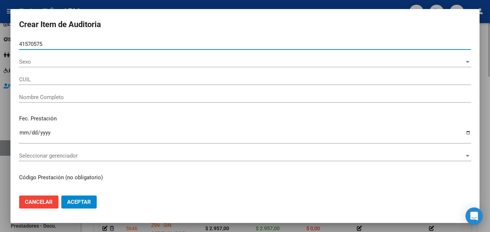
type input "27415705757"
type input "[PERSON_NAME] [PERSON_NAME]"
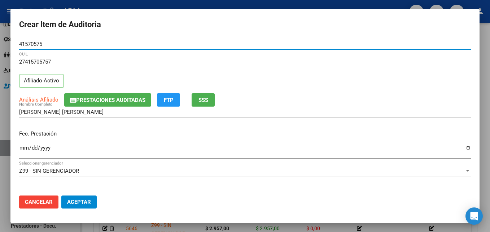
type input "41570575"
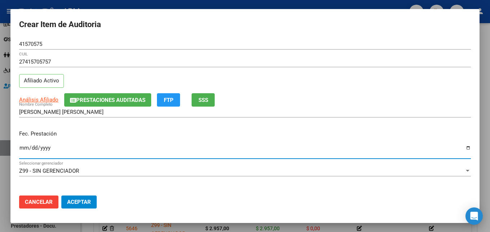
click at [23, 150] on input "Ingresar la fecha" at bounding box center [245, 151] width 452 height 12
type input "[DATE]"
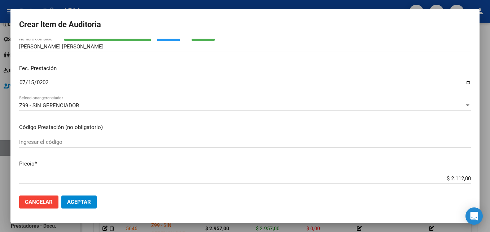
scroll to position [72, 0]
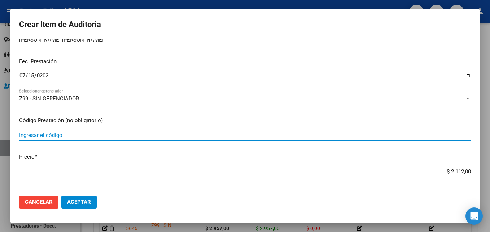
click at [36, 134] on input "Ingresar el código" at bounding box center [245, 135] width 452 height 6
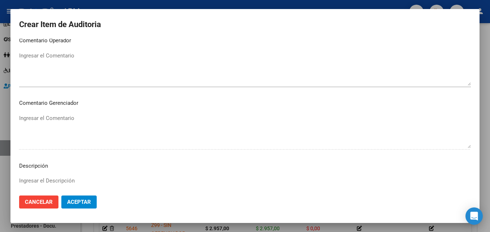
scroll to position [499, 0]
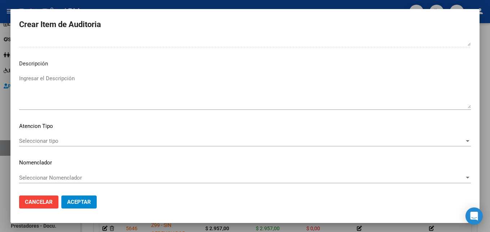
type input "1.02"
click at [420, 144] on div "Seleccionar tipo Seleccionar tipo" at bounding box center [245, 140] width 452 height 11
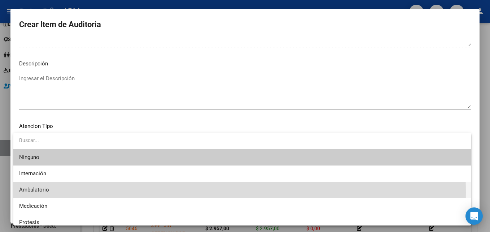
click at [75, 192] on span "Ambulatorio" at bounding box center [242, 190] width 446 height 16
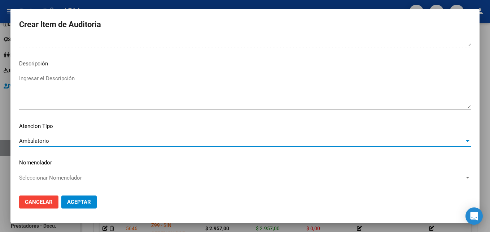
click at [88, 207] on button "Aceptar" at bounding box center [78, 201] width 35 height 13
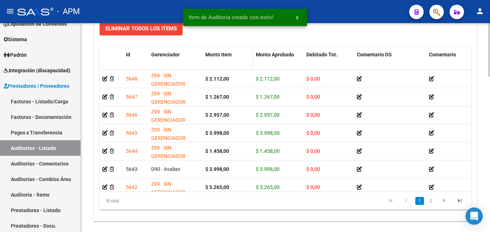
scroll to position [605, 0]
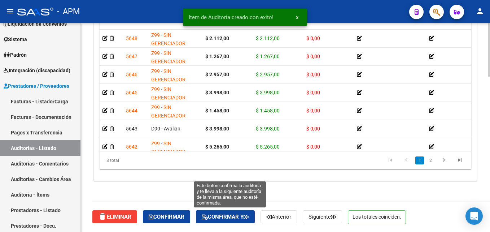
click at [236, 214] on span "Confirmar y" at bounding box center [225, 216] width 47 height 6
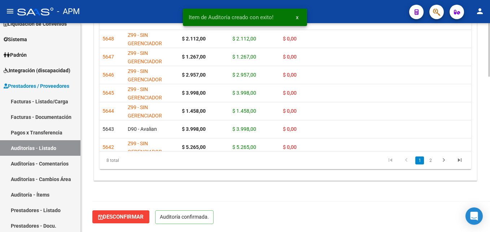
scroll to position [523, 0]
type input "202510"
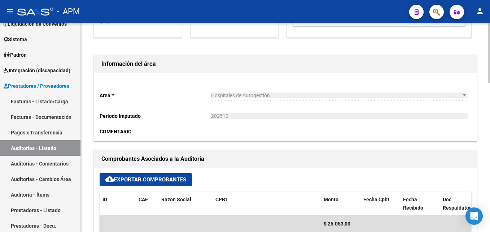
scroll to position [0, 0]
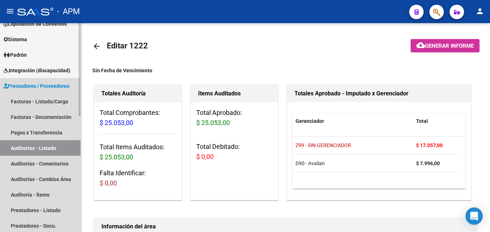
click at [67, 147] on link "Auditorías - Listado" at bounding box center [40, 148] width 80 height 16
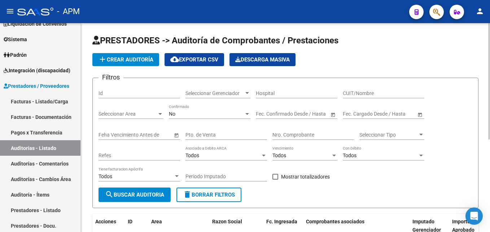
click at [140, 61] on span "add Crear Auditoría" at bounding box center [125, 59] width 55 height 6
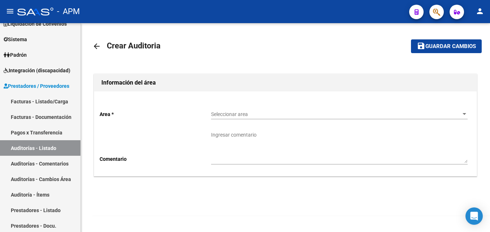
click at [414, 112] on span "Seleccionar area" at bounding box center [336, 114] width 250 height 6
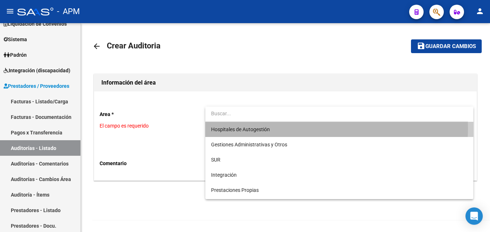
click at [301, 128] on span "Hospitales de Autogestión" at bounding box center [339, 129] width 257 height 15
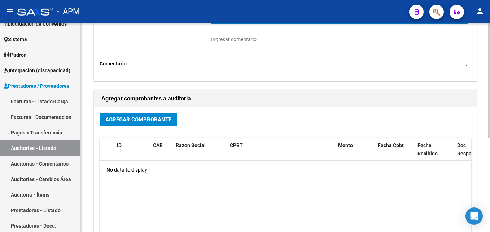
scroll to position [108, 0]
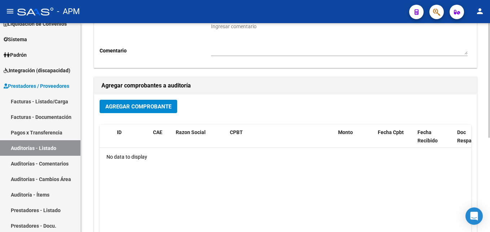
click at [126, 106] on span "Agregar Comprobante" at bounding box center [138, 106] width 66 height 6
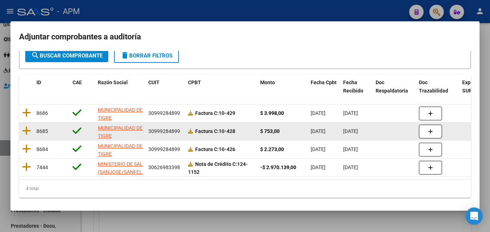
scroll to position [56, 0]
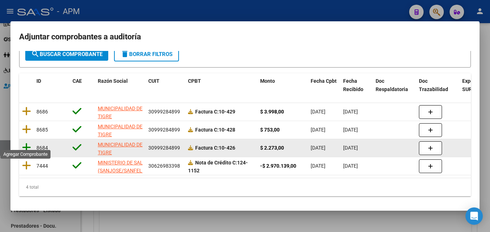
click at [23, 143] on icon at bounding box center [26, 147] width 9 height 10
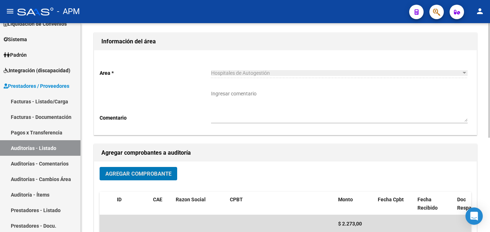
scroll to position [0, 0]
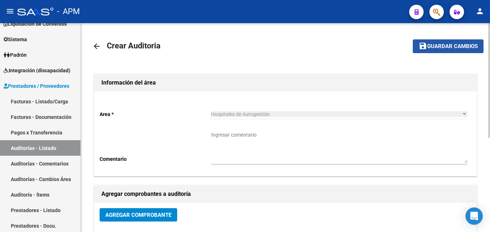
click at [453, 45] on span "Guardar cambios" at bounding box center [452, 46] width 51 height 6
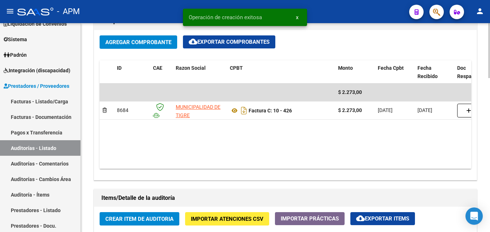
scroll to position [397, 0]
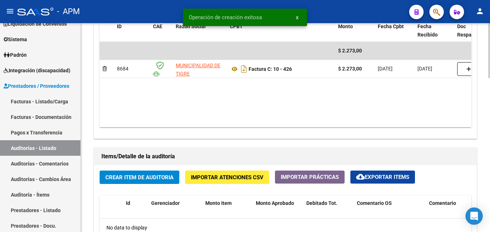
click at [165, 175] on span "Crear Item de Auditoria" at bounding box center [139, 177] width 68 height 6
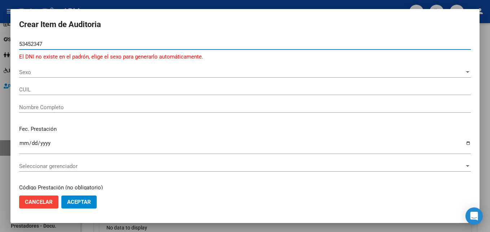
click at [25, 45] on input "53452347" at bounding box center [245, 44] width 452 height 6
type input "59452347"
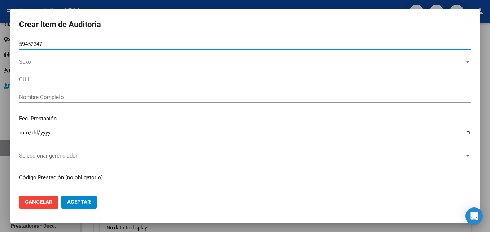
type input "20594523475"
type input "[PERSON_NAME] [PERSON_NAME]"
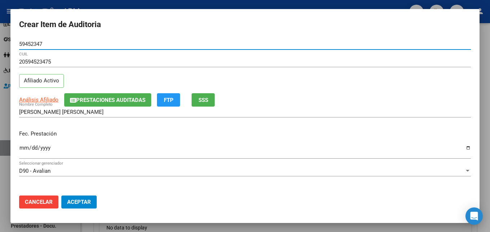
type input "59452347"
click at [24, 150] on input "Ingresar la fecha" at bounding box center [245, 151] width 452 height 12
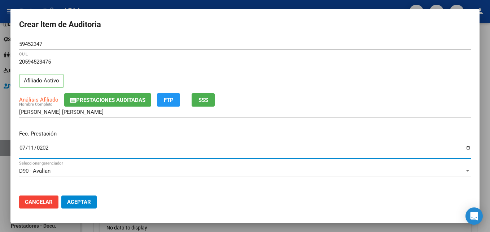
type input "[DATE]"
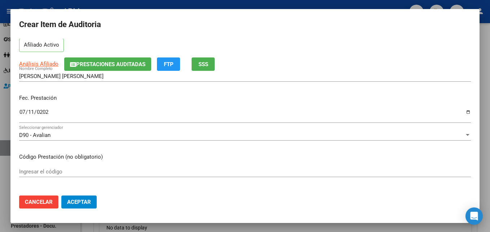
scroll to position [36, 0]
click at [74, 168] on input "Ingresar el código" at bounding box center [245, 171] width 452 height 6
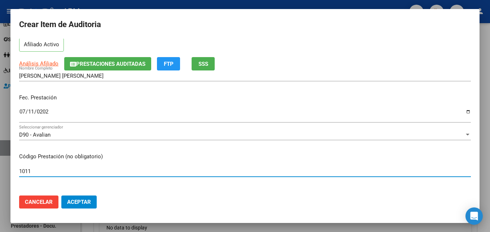
type input "1011"
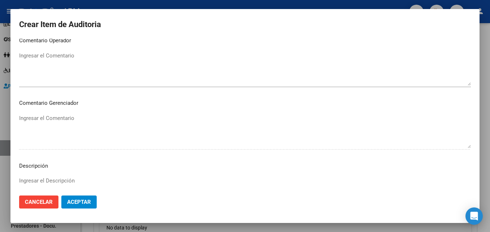
scroll to position [499, 0]
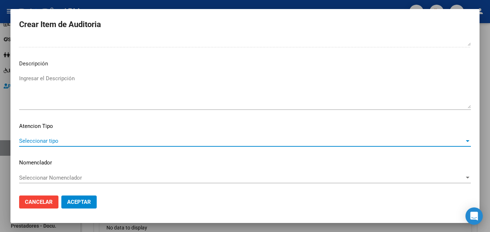
click at [444, 143] on span "Seleccionar tipo" at bounding box center [241, 140] width 445 height 6
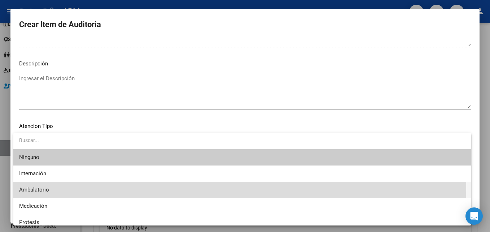
click at [123, 186] on span "Ambulatorio" at bounding box center [242, 190] width 446 height 16
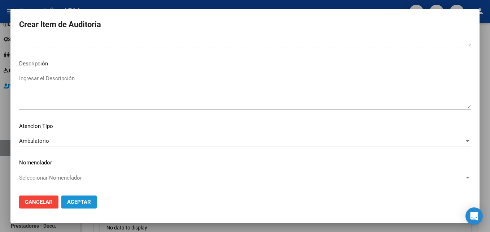
click at [86, 197] on button "Aceptar" at bounding box center [78, 201] width 35 height 13
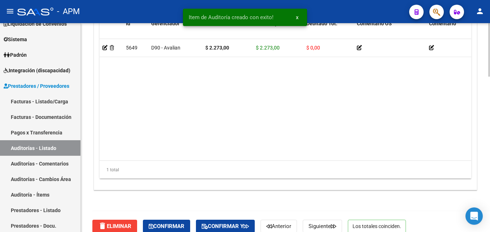
scroll to position [605, 0]
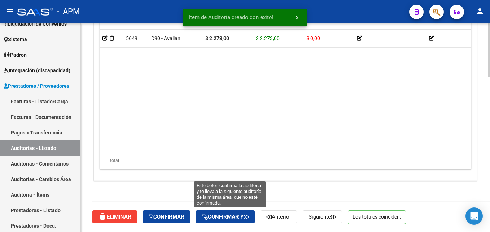
click at [224, 219] on span "Confirmar y" at bounding box center [225, 216] width 47 height 6
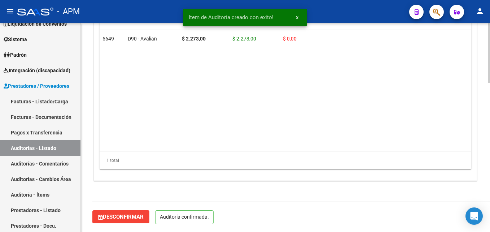
scroll to position [523, 0]
type input "202510"
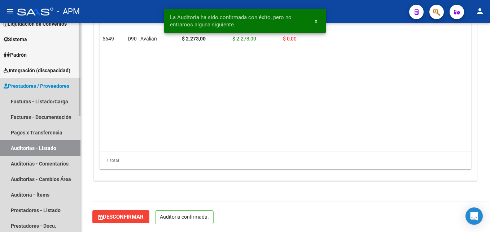
click at [55, 147] on link "Auditorías - Listado" at bounding box center [40, 148] width 80 height 16
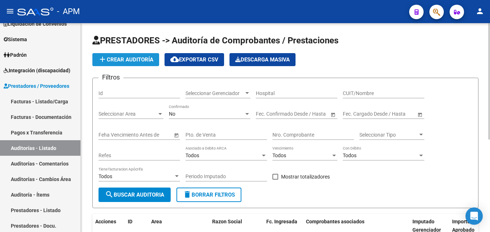
click at [143, 59] on span "add Crear Auditoría" at bounding box center [125, 59] width 55 height 6
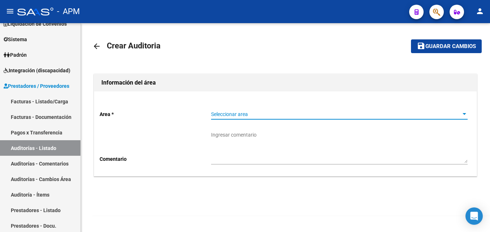
click at [393, 112] on span "Seleccionar area" at bounding box center [336, 114] width 250 height 6
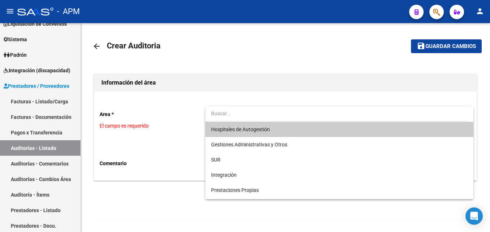
click at [323, 125] on span "Hospitales de Autogestión" at bounding box center [339, 129] width 257 height 15
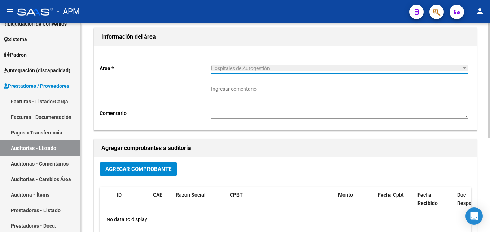
scroll to position [144, 0]
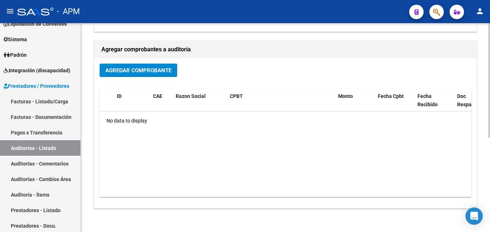
click at [154, 71] on span "Agregar Comprobante" at bounding box center [138, 70] width 66 height 6
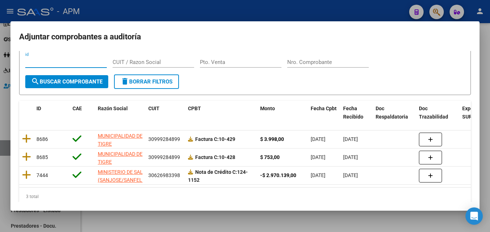
scroll to position [36, 0]
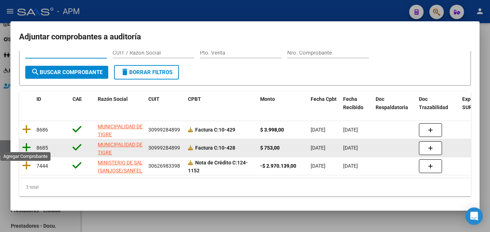
click at [27, 142] on icon at bounding box center [26, 147] width 9 height 10
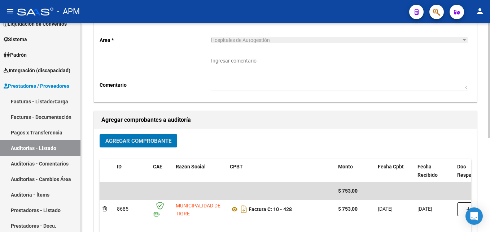
scroll to position [0, 0]
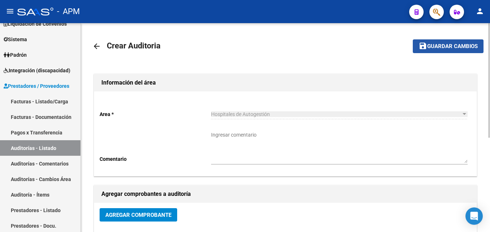
click at [466, 49] on span "Guardar cambios" at bounding box center [452, 46] width 51 height 6
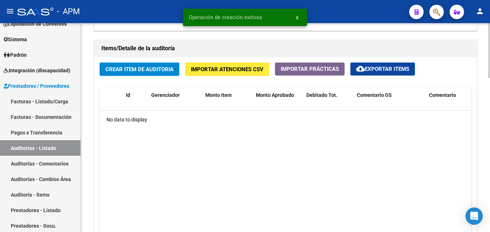
scroll to position [505, 0]
click at [166, 73] on button "Crear Item de Auditoria" at bounding box center [140, 68] width 80 height 13
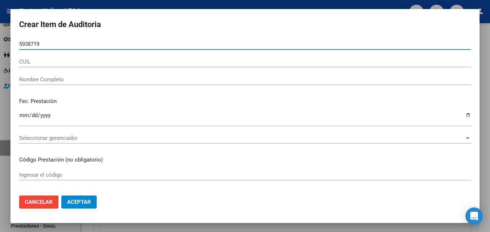
type input "59387194"
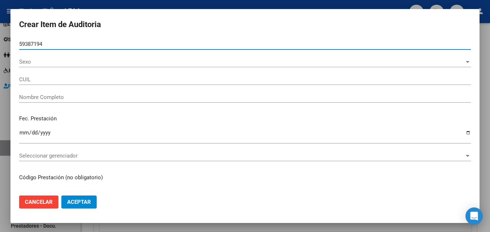
type input "20593871941"
type input "[PERSON_NAME]"
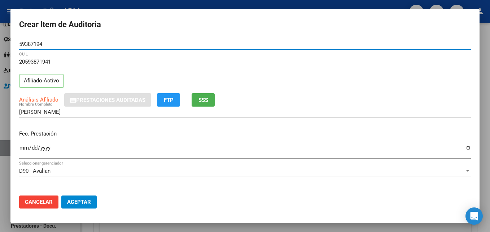
type input "59387194"
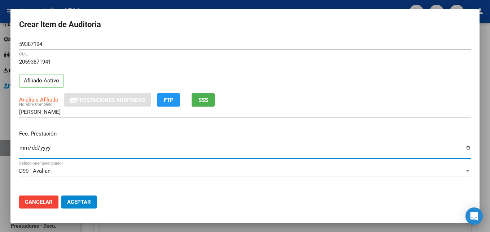
click at [25, 151] on input "Ingresar la fecha" at bounding box center [245, 151] width 452 height 12
type input "[DATE]"
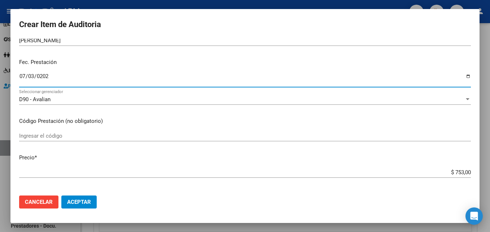
scroll to position [72, 0]
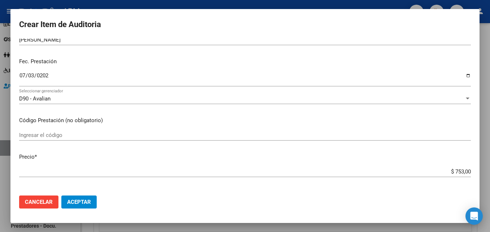
click at [69, 131] on div "Ingresar el código" at bounding box center [245, 135] width 452 height 11
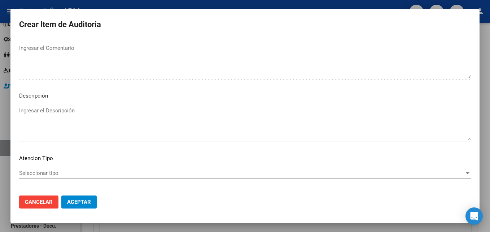
scroll to position [499, 0]
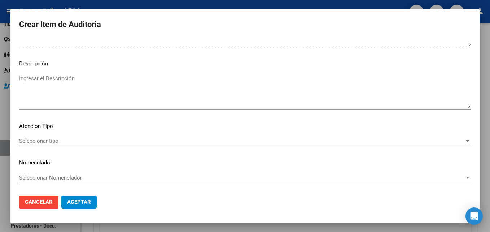
type input "Inmunización aplicación dosis"
click at [403, 145] on div "Seleccionar tipo Seleccionar tipo" at bounding box center [245, 140] width 452 height 11
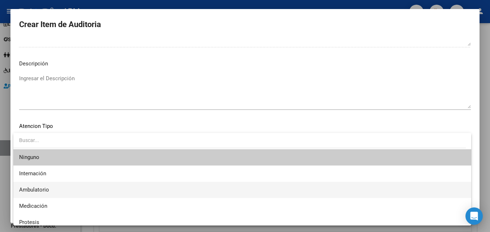
click at [98, 185] on span "Ambulatorio" at bounding box center [242, 190] width 446 height 16
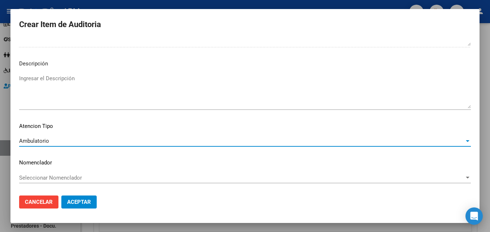
click at [86, 201] on span "Aceptar" at bounding box center [79, 201] width 24 height 6
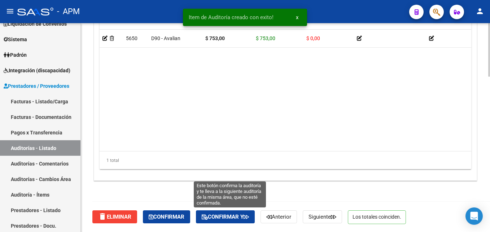
click at [223, 217] on span "Confirmar y" at bounding box center [225, 216] width 47 height 6
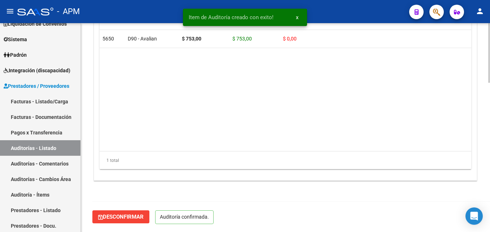
scroll to position [523, 0]
type input "202510"
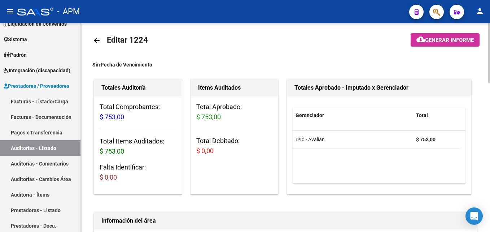
scroll to position [0, 0]
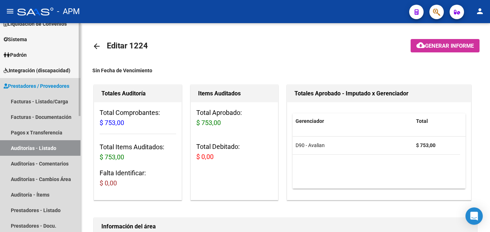
click at [40, 151] on link "Auditorías - Listado" at bounding box center [40, 148] width 80 height 16
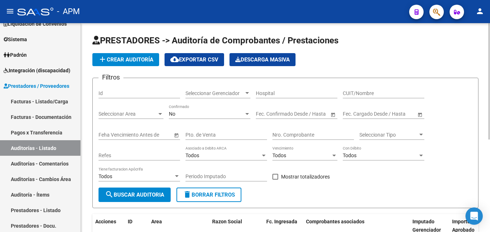
click at [148, 61] on span "add Crear Auditoría" at bounding box center [125, 59] width 55 height 6
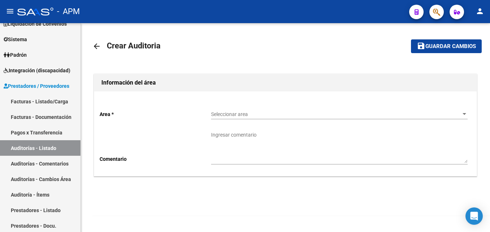
click at [318, 115] on span "Seleccionar area" at bounding box center [336, 114] width 250 height 6
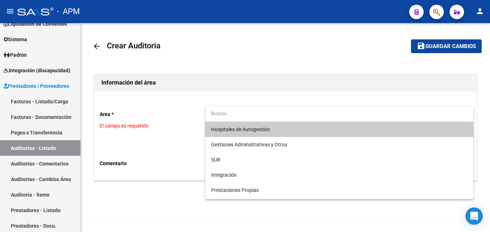
click at [293, 128] on span "Hospitales de Autogestión" at bounding box center [339, 129] width 257 height 15
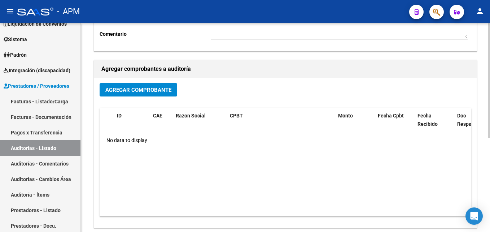
scroll to position [144, 0]
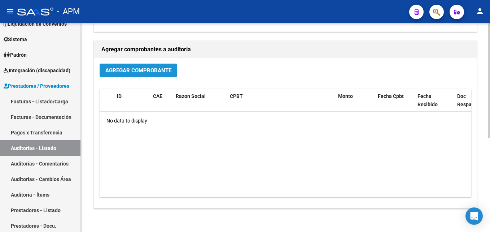
click at [167, 74] on button "Agregar Comprobante" at bounding box center [139, 70] width 78 height 13
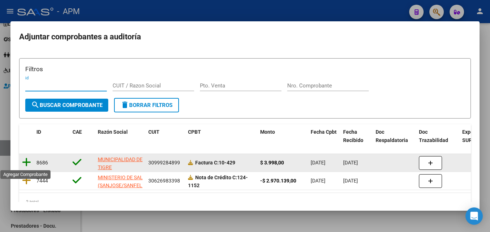
click at [30, 160] on icon at bounding box center [26, 162] width 9 height 10
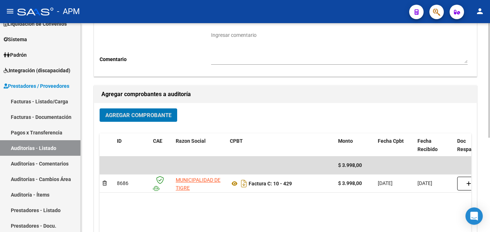
scroll to position [0, 0]
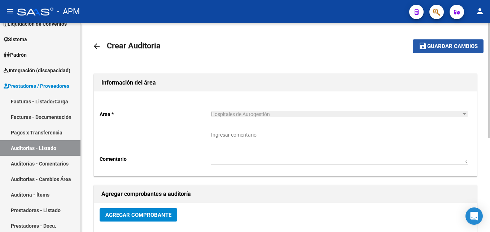
click at [459, 49] on span "Guardar cambios" at bounding box center [452, 46] width 51 height 6
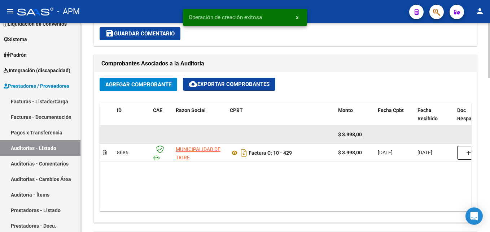
scroll to position [433, 0]
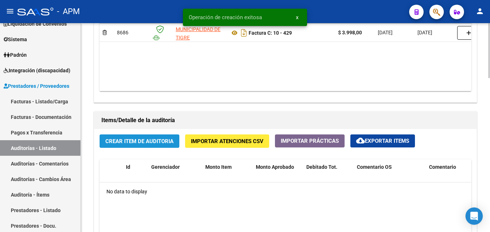
click at [152, 144] on span "Crear Item de Auditoria" at bounding box center [139, 141] width 68 height 6
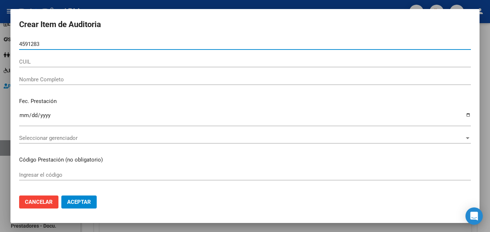
type input "45912834"
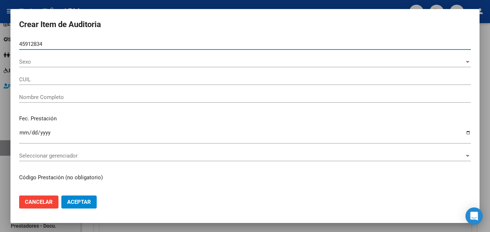
type input "23459128344"
type input "[PERSON_NAME]"
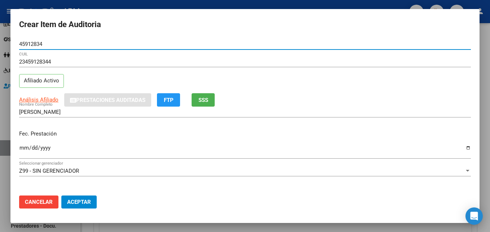
type input "45912834"
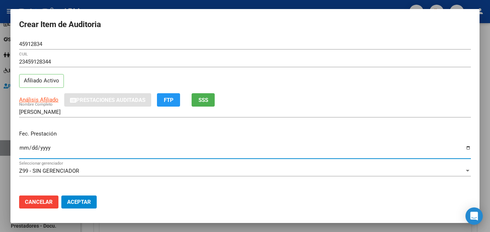
click at [24, 149] on input "Ingresar la fecha" at bounding box center [245, 151] width 452 height 12
type input "[DATE]"
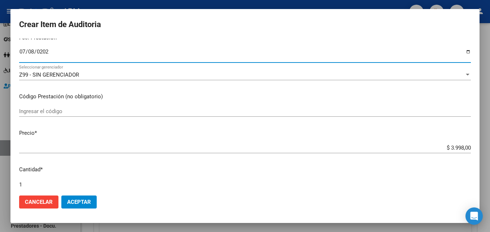
scroll to position [108, 0]
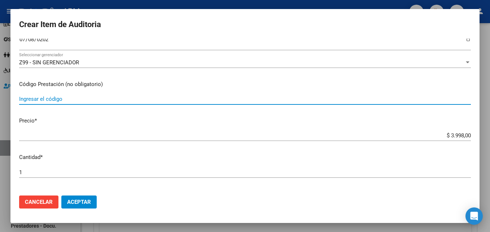
click at [32, 100] on input "Ingresar el código" at bounding box center [245, 99] width 452 height 6
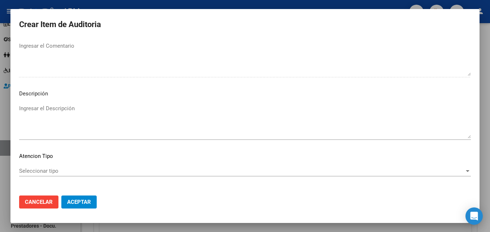
scroll to position [499, 0]
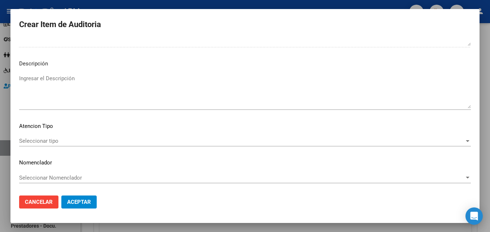
type input "1.04"
click at [445, 140] on span "Seleccionar tipo" at bounding box center [241, 140] width 445 height 6
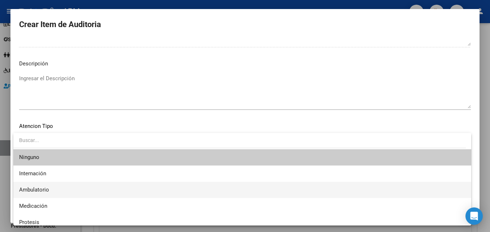
click at [69, 190] on span "Ambulatorio" at bounding box center [242, 190] width 446 height 16
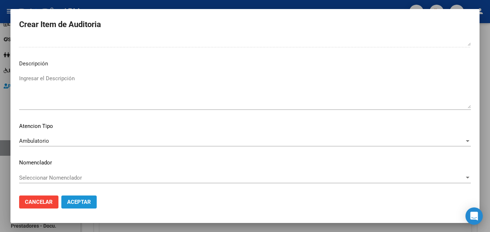
click at [74, 202] on span "Aceptar" at bounding box center [79, 201] width 24 height 6
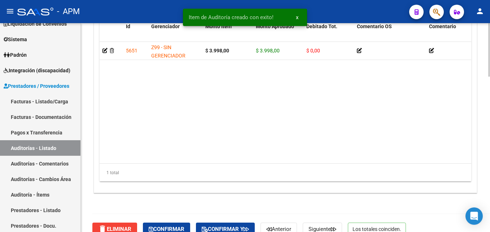
scroll to position [605, 0]
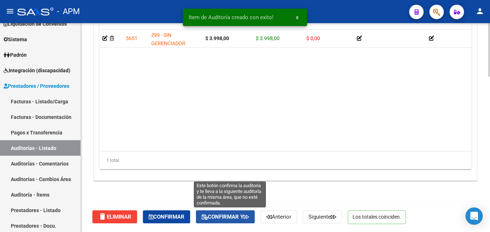
click at [228, 217] on span "Confirmar y" at bounding box center [225, 216] width 47 height 6
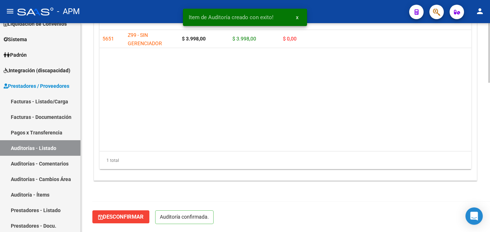
scroll to position [523, 0]
type input "202510"
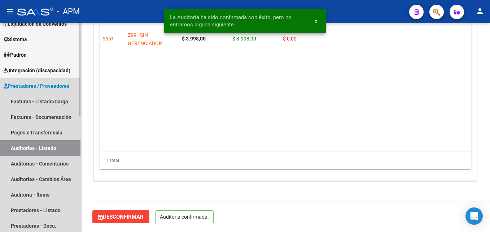
click at [47, 144] on link "Auditorías - Listado" at bounding box center [40, 148] width 80 height 16
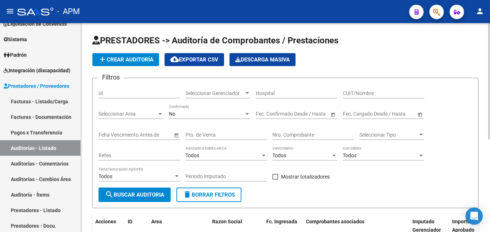
click at [434, 47] on h1 "PRESTADORES -> Auditoría de Comprobantes / Prestaciones" at bounding box center [285, 41] width 386 height 13
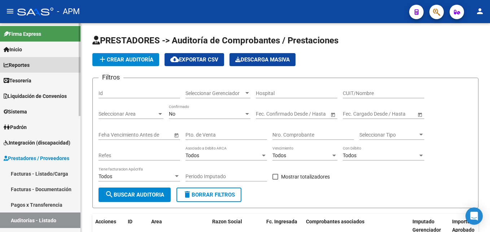
click at [62, 64] on link "Reportes" at bounding box center [40, 65] width 80 height 16
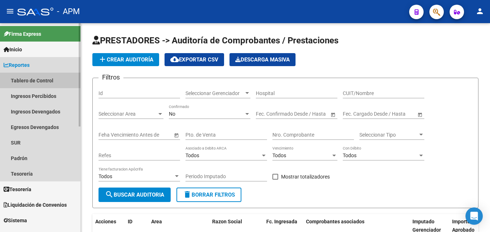
click at [60, 75] on link "Tablero de Control" at bounding box center [40, 81] width 80 height 16
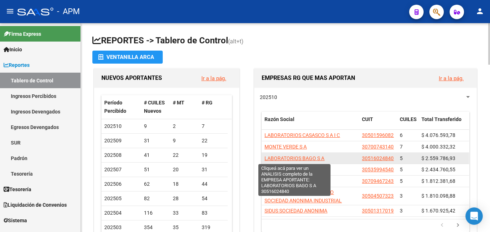
click at [319, 158] on span "LABORATORIOS BAGO S A" at bounding box center [295, 158] width 60 height 6
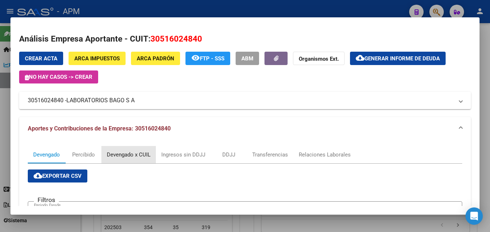
click at [145, 154] on div "Devengado x CUIL" at bounding box center [129, 154] width 44 height 8
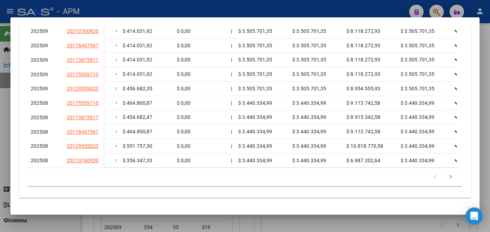
scroll to position [0, 1386]
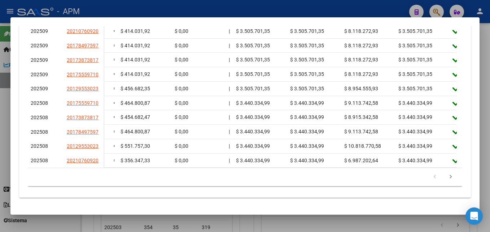
click at [425, 225] on div at bounding box center [245, 116] width 490 height 232
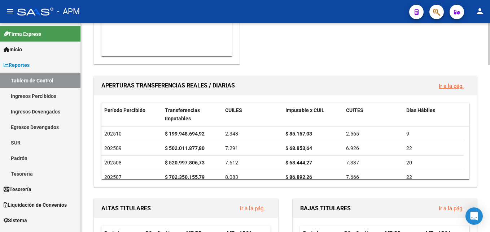
scroll to position [505, 0]
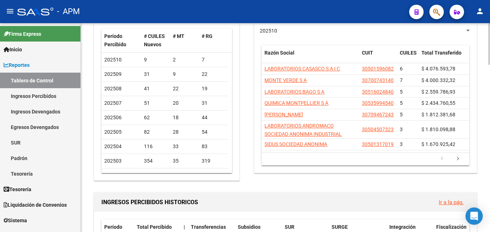
scroll to position [0, 0]
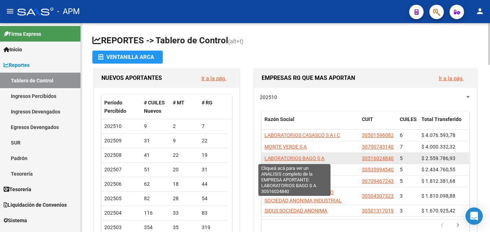
click at [313, 156] on span "LABORATORIOS BAGO S A" at bounding box center [295, 158] width 60 height 6
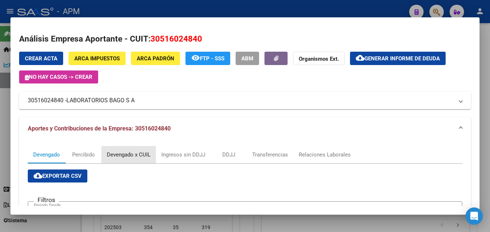
click at [138, 151] on div "Devengado x CUIL" at bounding box center [129, 154] width 44 height 8
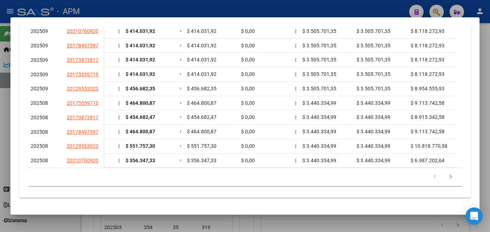
scroll to position [0, 1334]
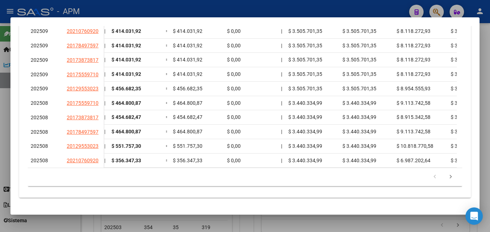
click at [485, 68] on div at bounding box center [245, 116] width 490 height 232
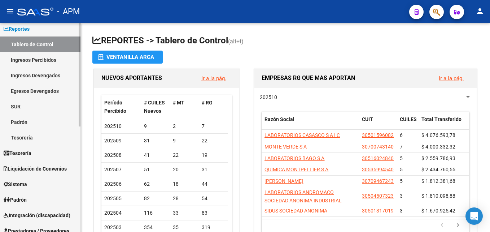
scroll to position [0, 0]
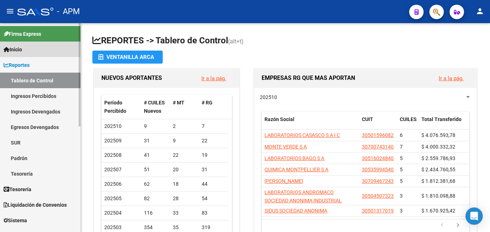
click at [56, 46] on link "Inicio" at bounding box center [40, 49] width 80 height 16
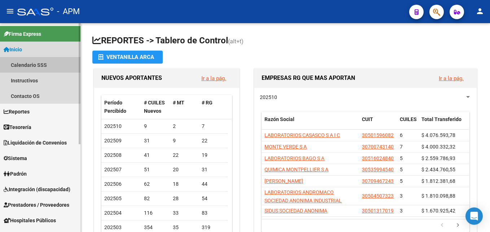
click at [50, 70] on link "Calendario SSS" at bounding box center [40, 65] width 80 height 16
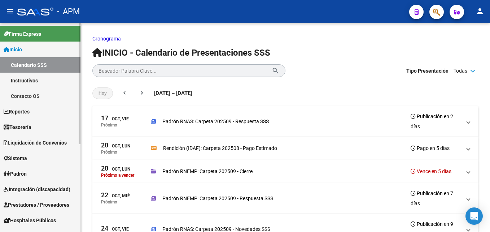
click at [32, 80] on link "Instructivos" at bounding box center [40, 81] width 80 height 16
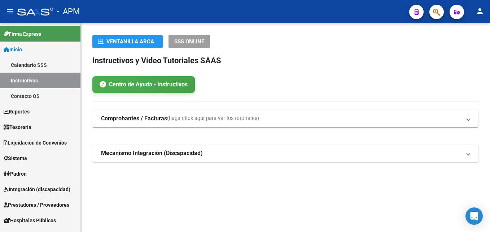
click at [266, 145] on mat-expansion-panel-header "Mecanismo Integración (Discapacidad)" at bounding box center [285, 152] width 386 height 17
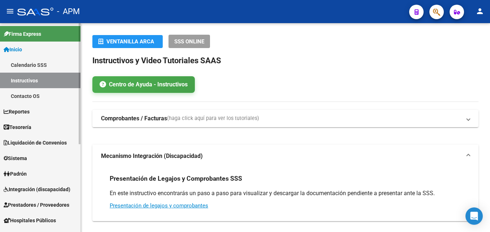
click at [45, 111] on link "Reportes" at bounding box center [40, 112] width 80 height 16
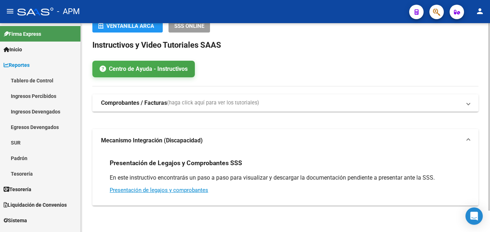
scroll to position [24, 0]
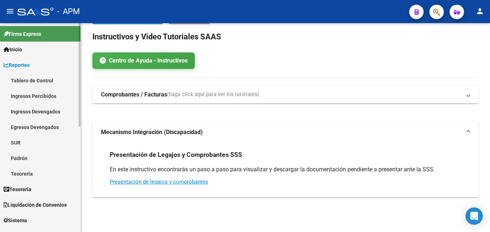
click at [29, 65] on span "Reportes" at bounding box center [17, 65] width 26 height 8
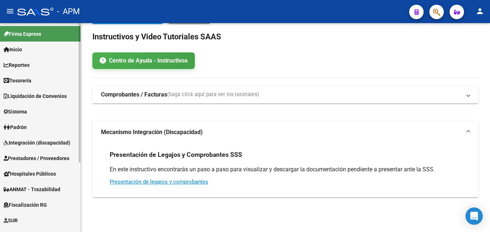
click at [30, 66] on span "Reportes" at bounding box center [17, 65] width 26 height 8
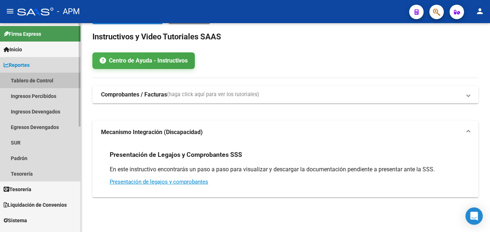
click at [37, 80] on link "Tablero de Control" at bounding box center [40, 81] width 80 height 16
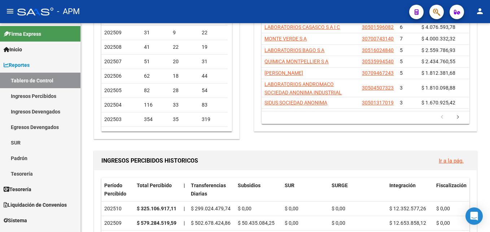
scroll to position [12, 0]
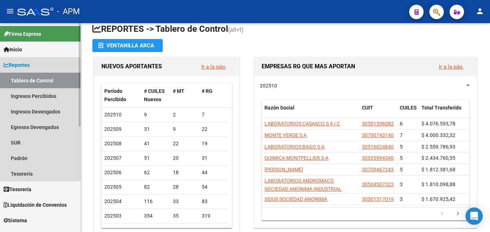
click at [53, 79] on link "Tablero de Control" at bounding box center [40, 81] width 80 height 16
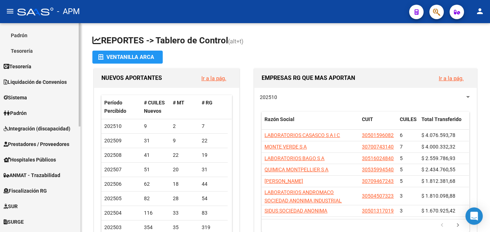
scroll to position [144, 0]
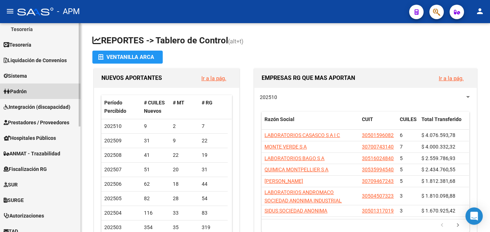
click at [42, 92] on link "Padrón" at bounding box center [40, 91] width 80 height 16
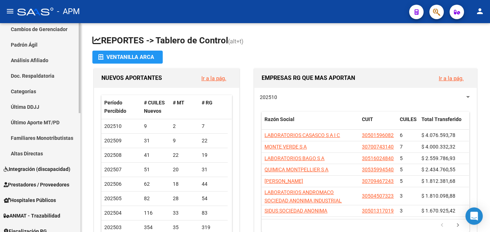
scroll to position [72, 0]
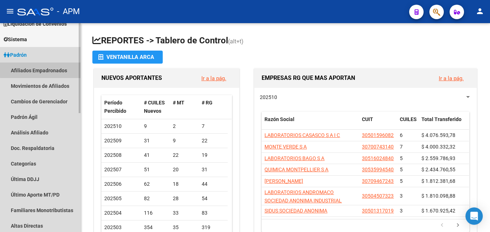
click at [49, 69] on link "Afiliados Empadronados" at bounding box center [40, 70] width 80 height 16
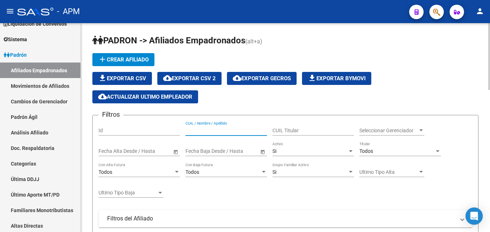
paste input "46967854"
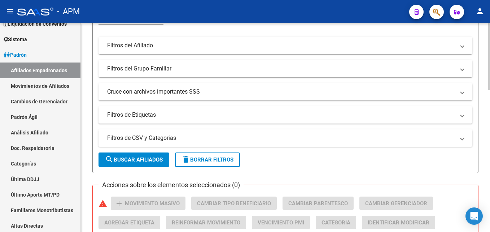
scroll to position [180, 0]
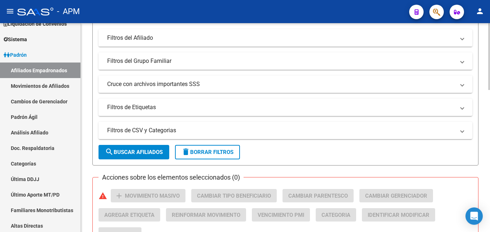
type input "46967854"
click at [156, 150] on span "search Buscar Afiliados" at bounding box center [134, 152] width 58 height 6
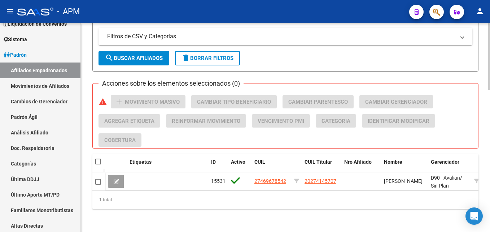
scroll to position [280, 0]
